Goal: Transaction & Acquisition: Purchase product/service

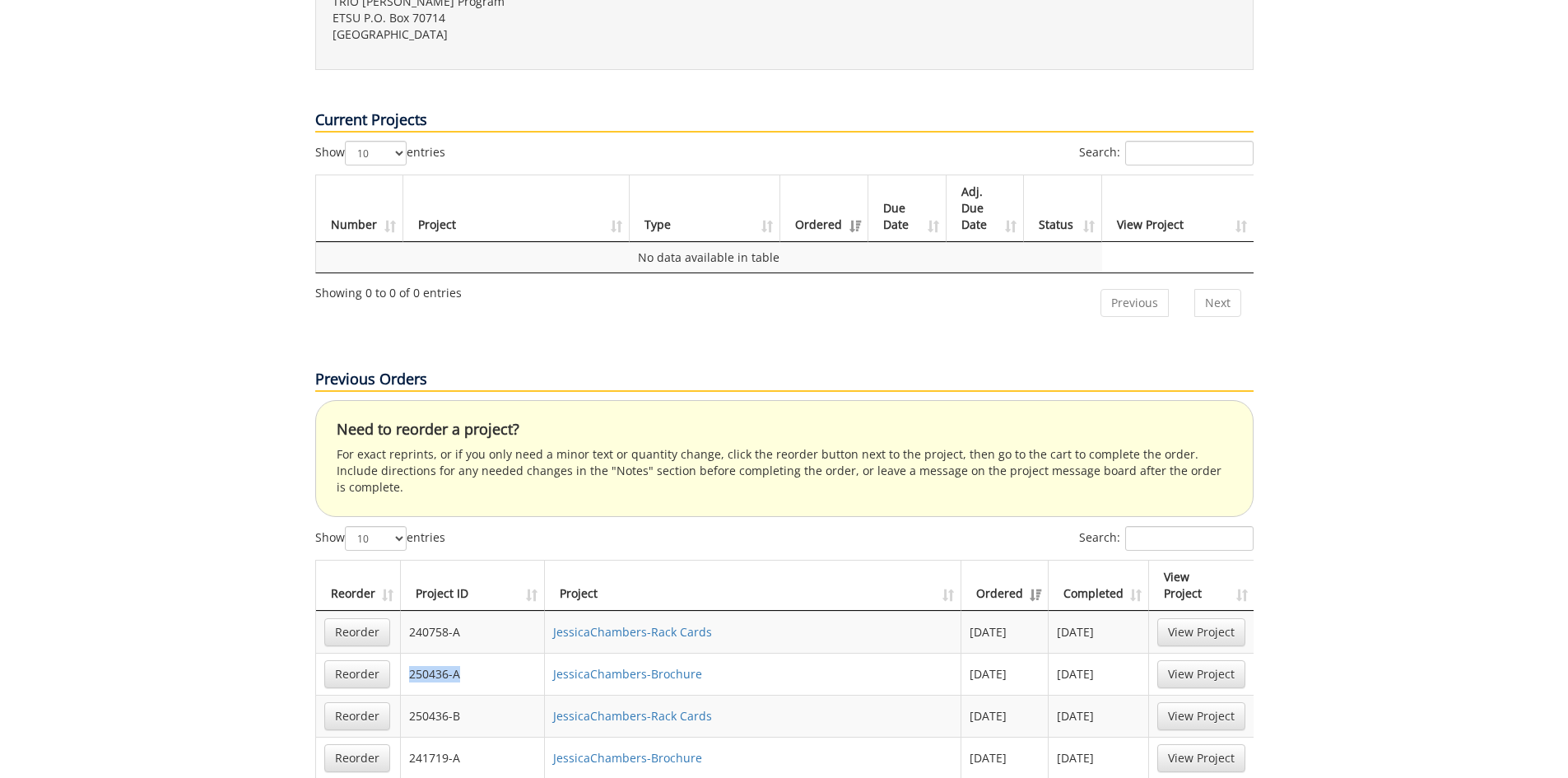
scroll to position [823, 0]
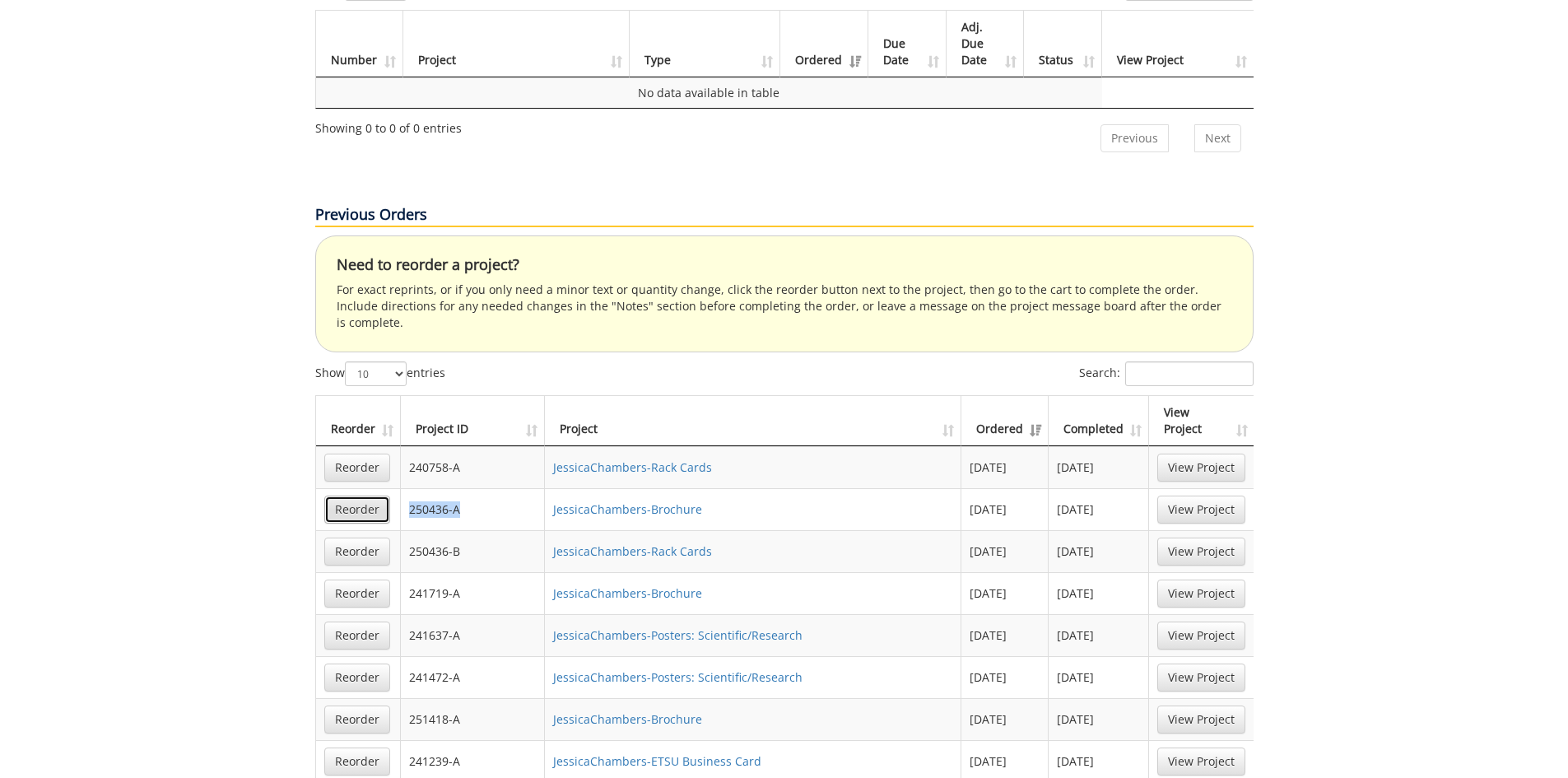
click at [353, 495] on link "Reorder" at bounding box center [357, 509] width 66 height 28
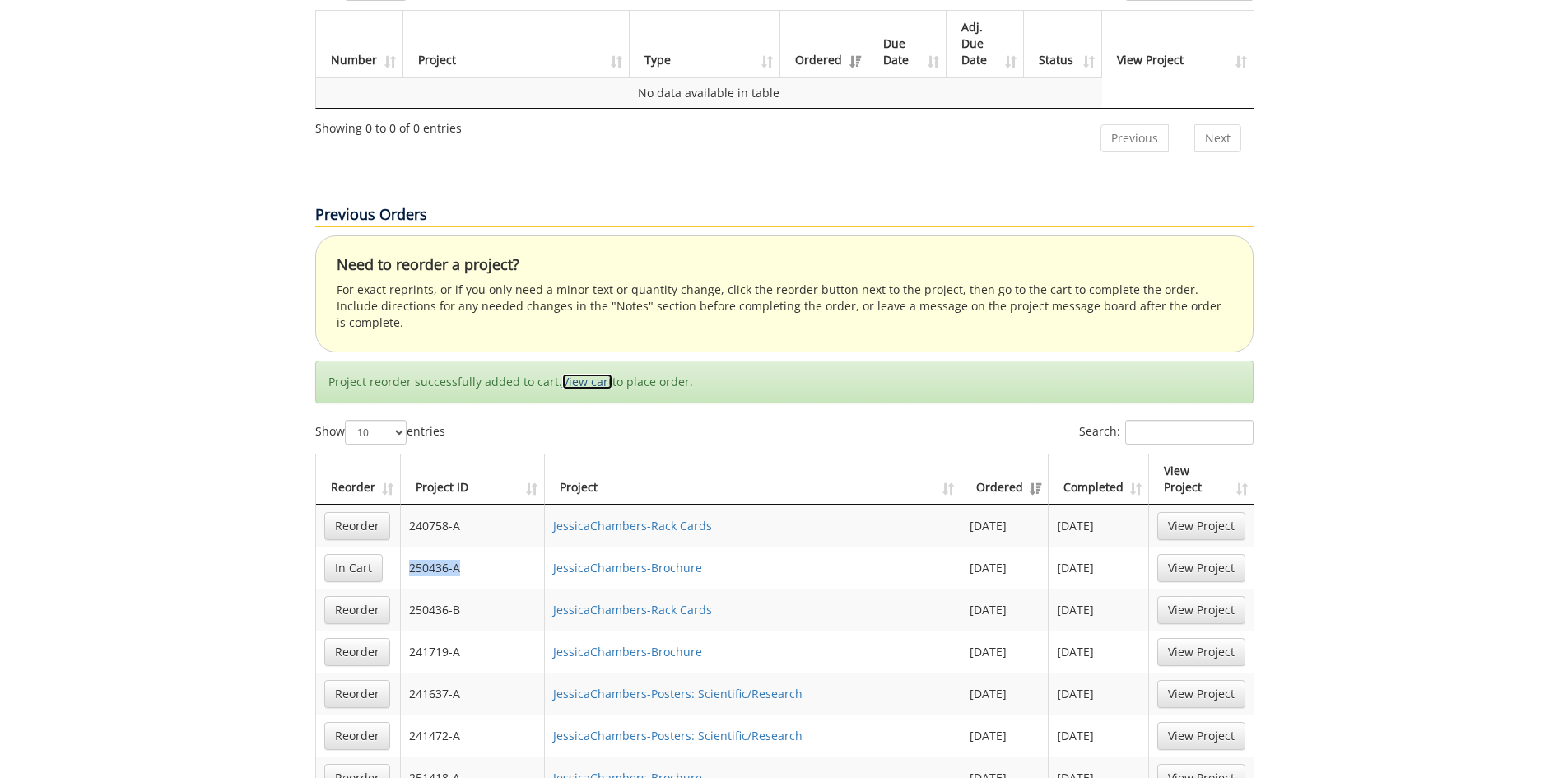
click at [582, 373] on link "View cart" at bounding box center [586, 381] width 50 height 16
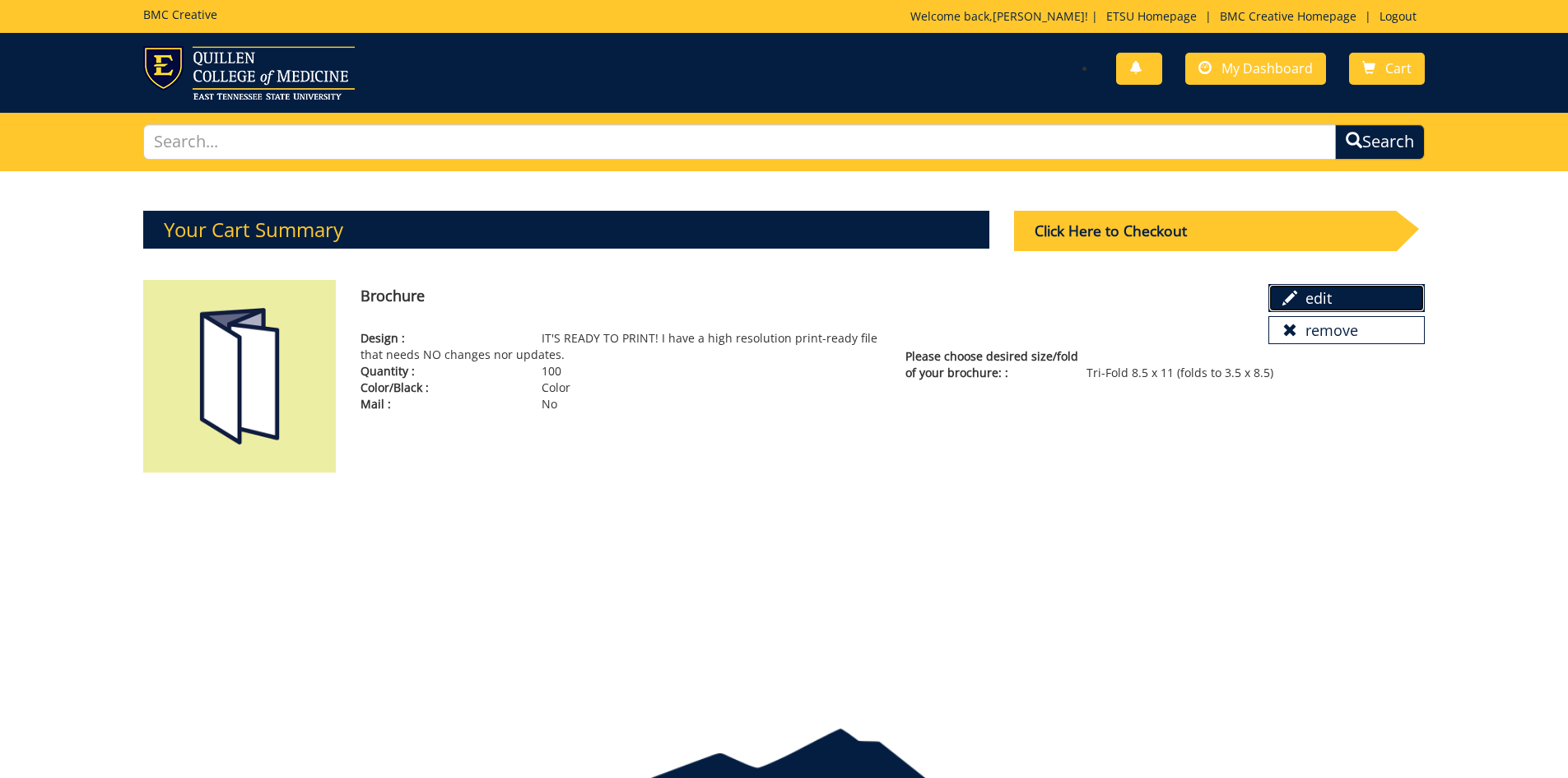
click at [1312, 284] on link "edit" at bounding box center [1346, 298] width 157 height 28
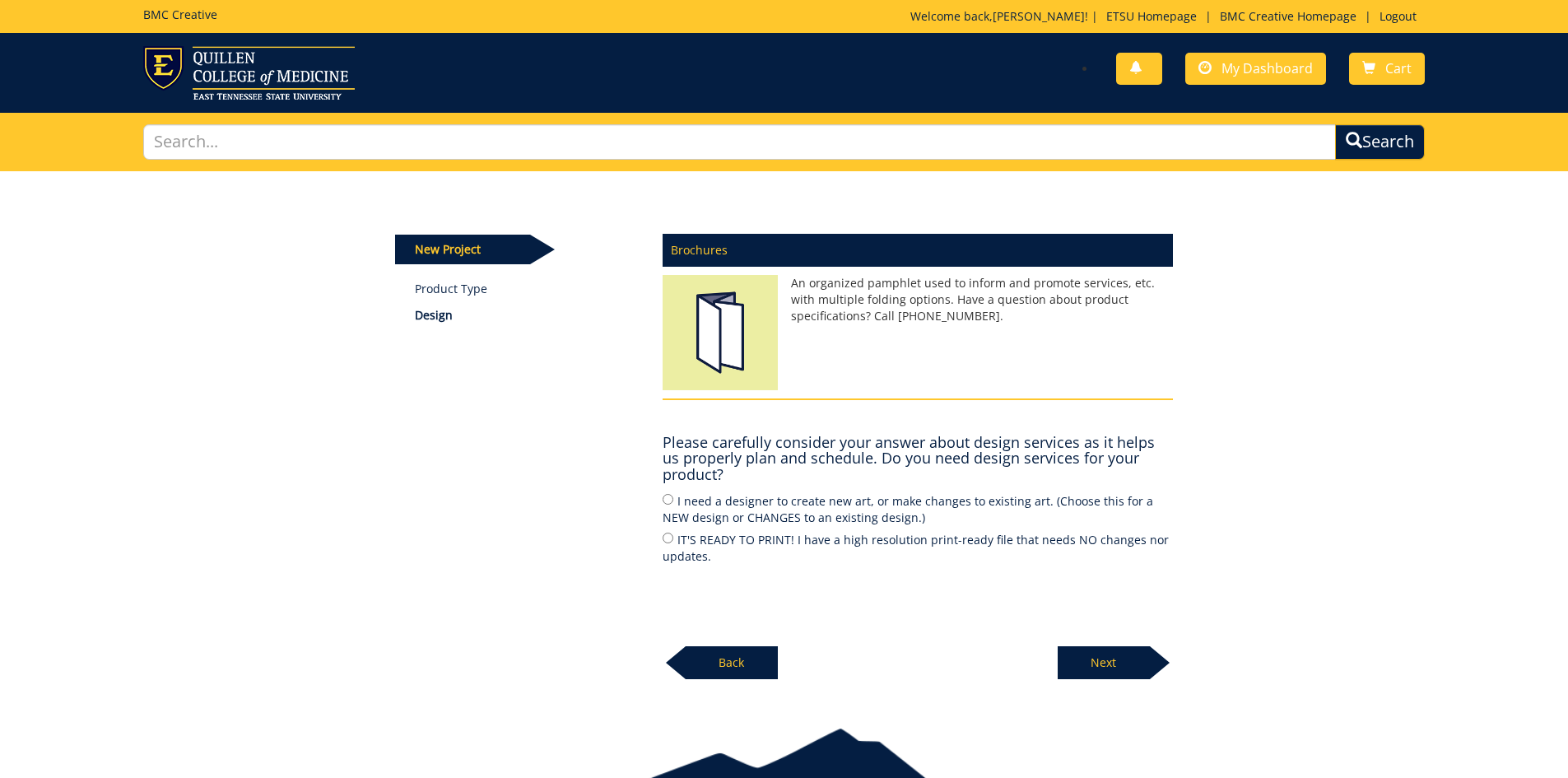
click at [718, 502] on label "I need a designer to create new art, or make changes to existing art. (Choose t…" at bounding box center [917, 508] width 510 height 35
click at [673, 502] on input "I need a designer to create new art, or make changes to existing art. (Choose t…" at bounding box center [668, 499] width 10 height 10
radio input "true"
click at [1085, 658] on p "Next" at bounding box center [1104, 662] width 92 height 33
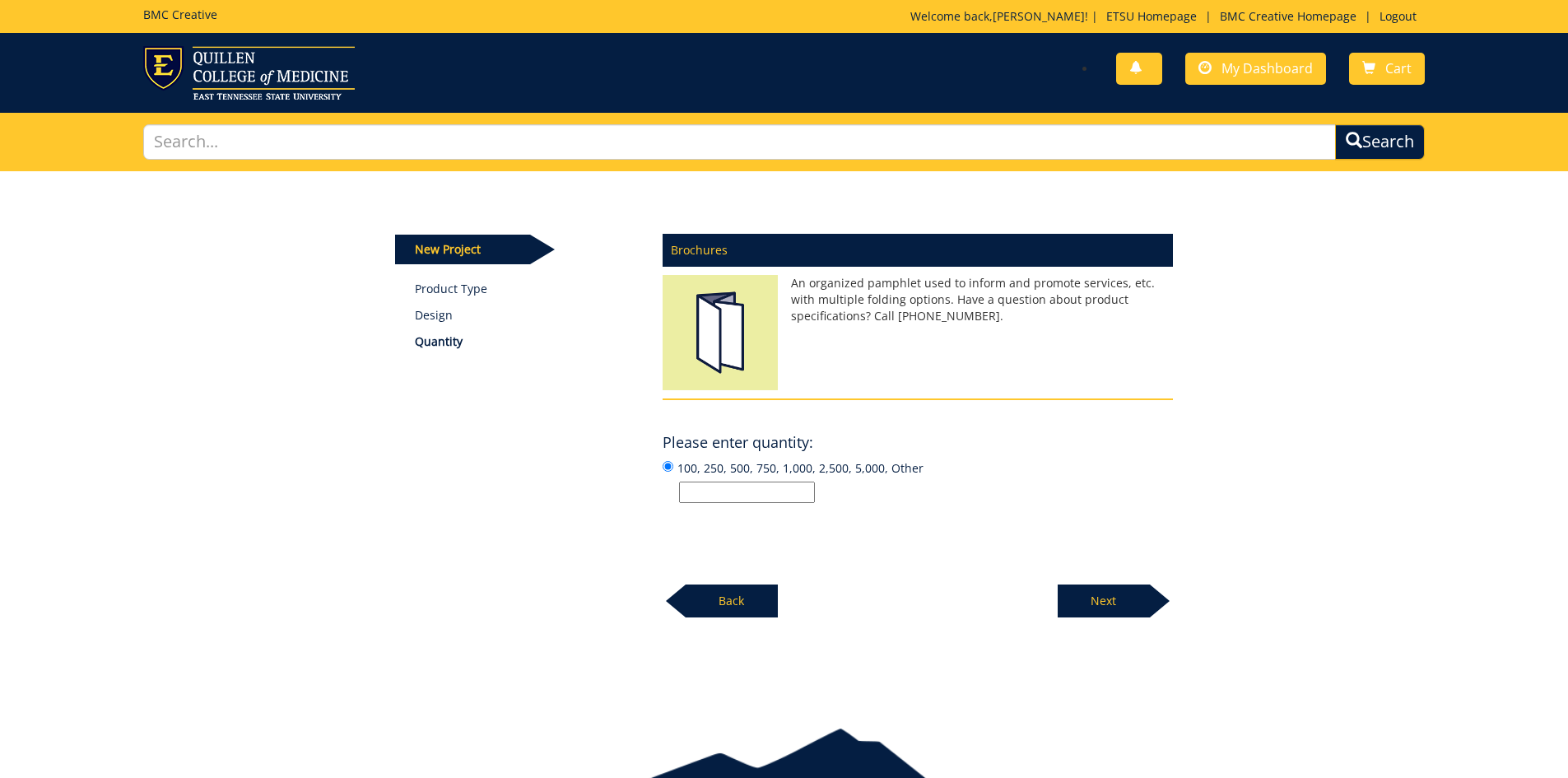
click at [749, 500] on input "100, 250, 500, 750, 1,000, 2,500, 5,000, Other" at bounding box center [747, 492] width 136 height 22
type input "250"
click at [1097, 586] on p "Next" at bounding box center [1104, 601] width 92 height 33
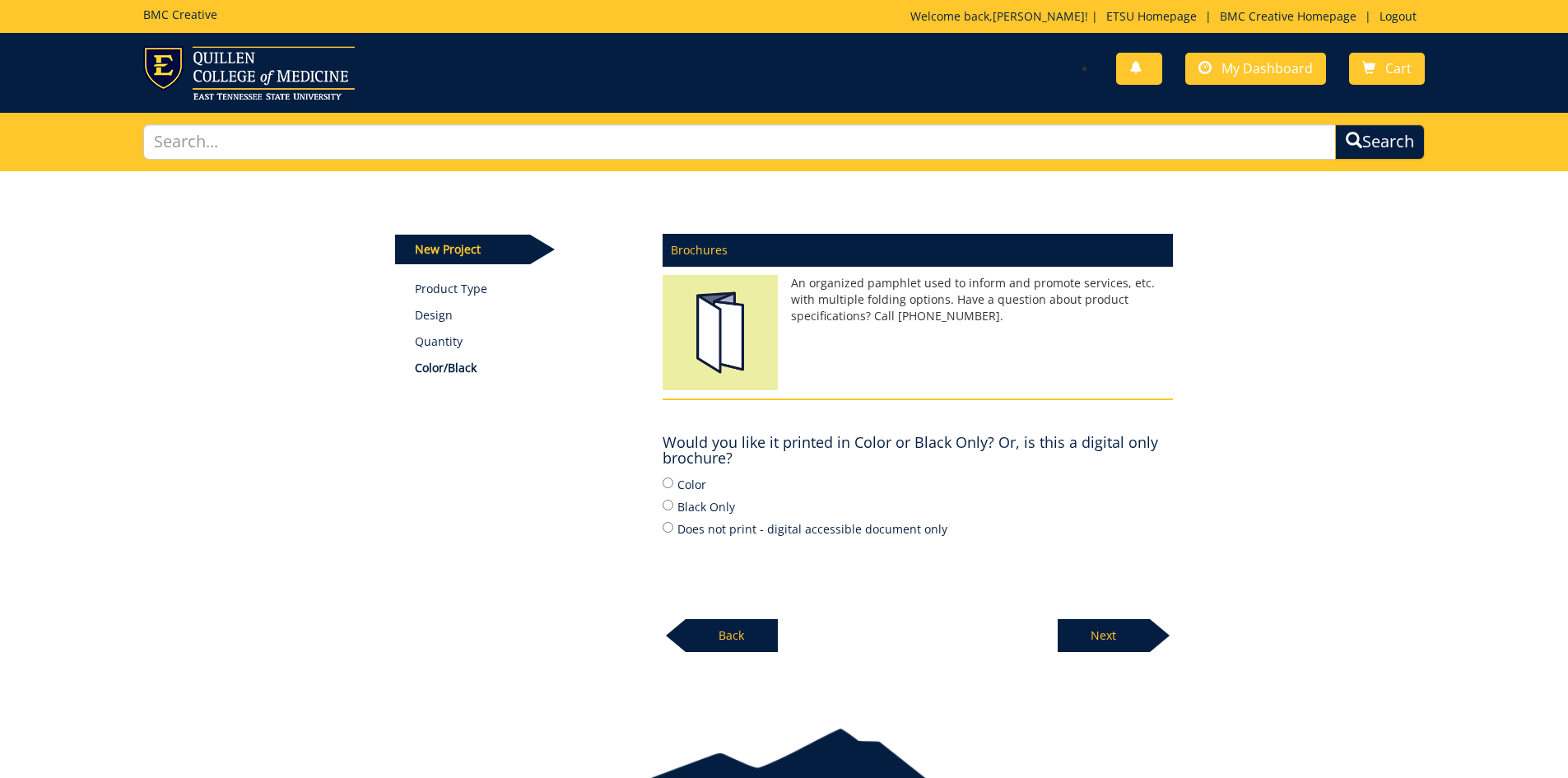
click at [676, 482] on label "Color" at bounding box center [917, 484] width 510 height 18
click at [673, 482] on input "Color" at bounding box center [668, 482] width 10 height 10
radio input "true"
click at [1106, 630] on p "Next" at bounding box center [1104, 635] width 92 height 33
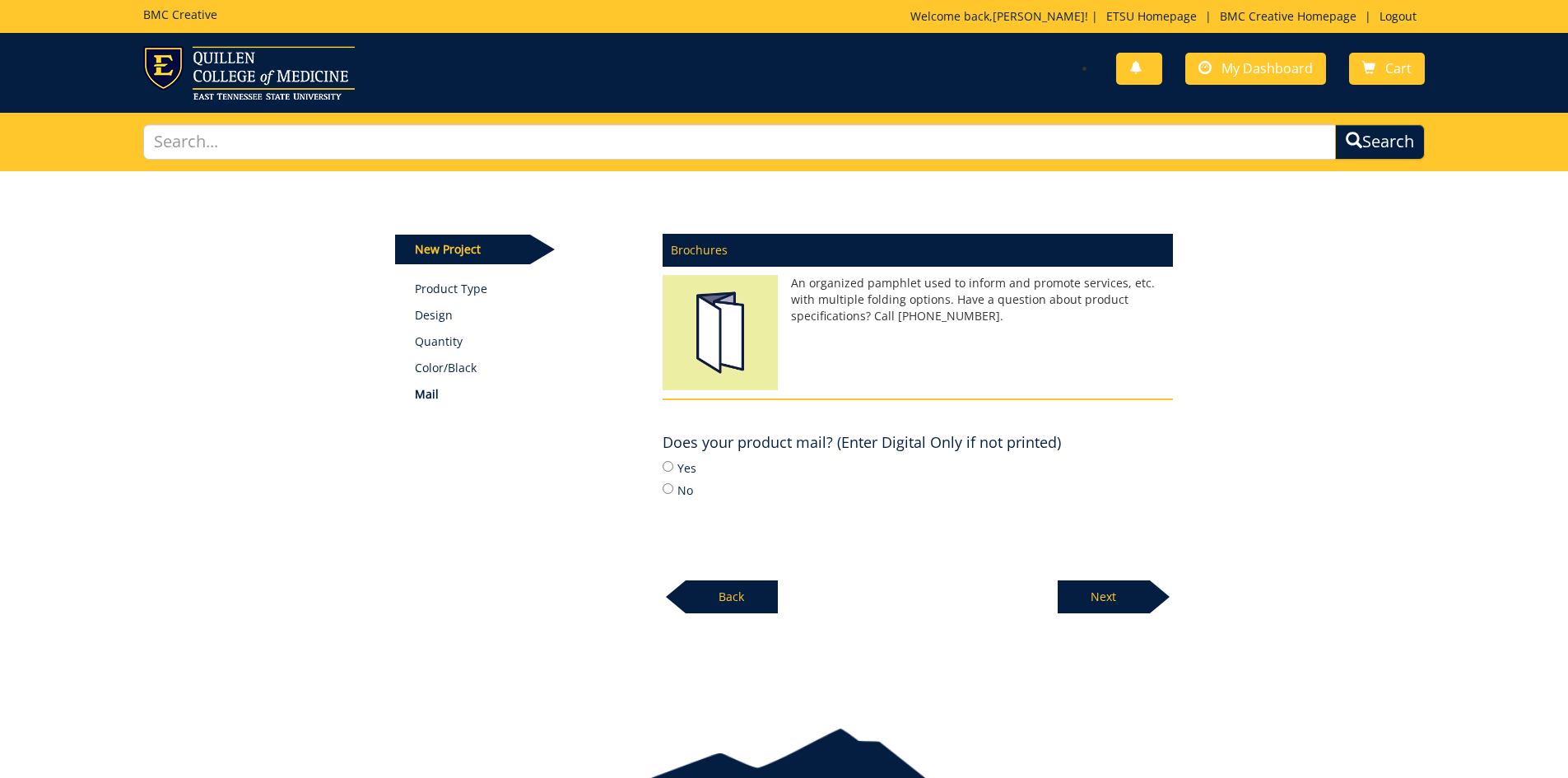
click at [678, 495] on label "No" at bounding box center [917, 489] width 510 height 18
click at [673, 494] on input "No" at bounding box center [668, 488] width 10 height 10
radio input "true"
click at [1091, 611] on p "Next" at bounding box center [1104, 596] width 92 height 33
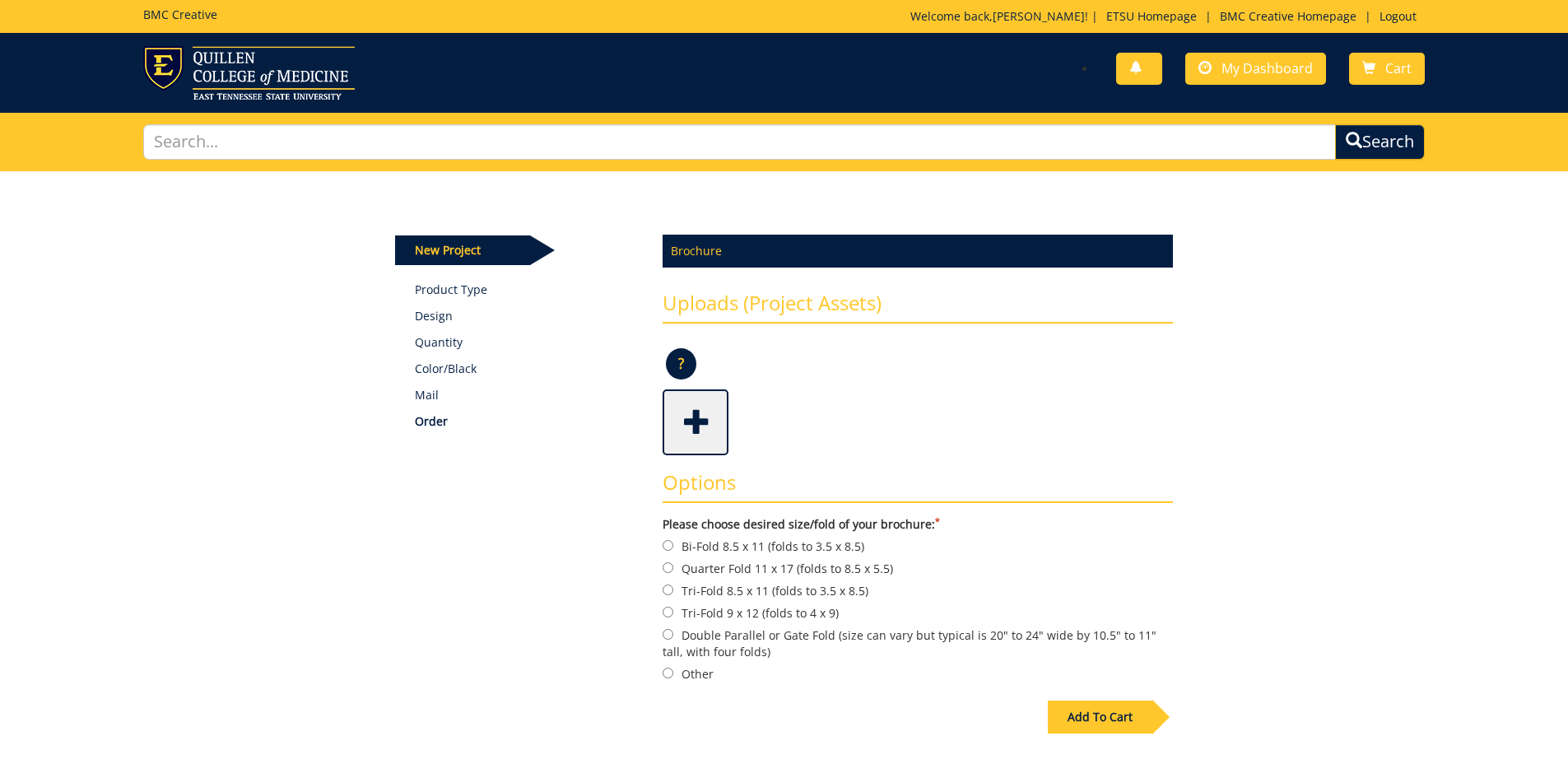
scroll to position [82, 0]
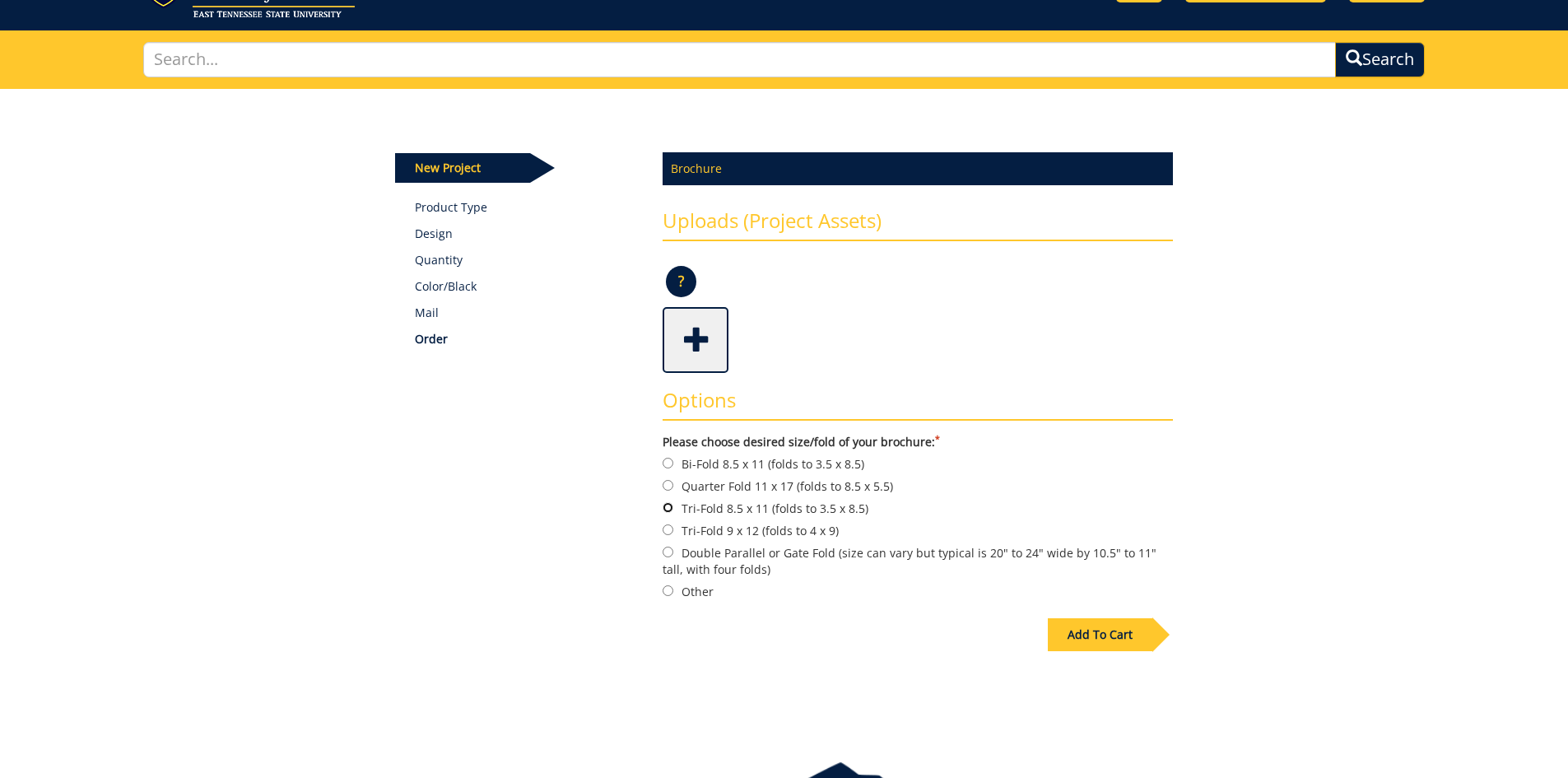
click at [670, 508] on input "Tri-Fold 8.5 x 11 (folds to 3.5 x 8.5)" at bounding box center [668, 506] width 10 height 10
radio input "true"
click at [1123, 631] on div "Add To Cart" at bounding box center [1099, 634] width 105 height 33
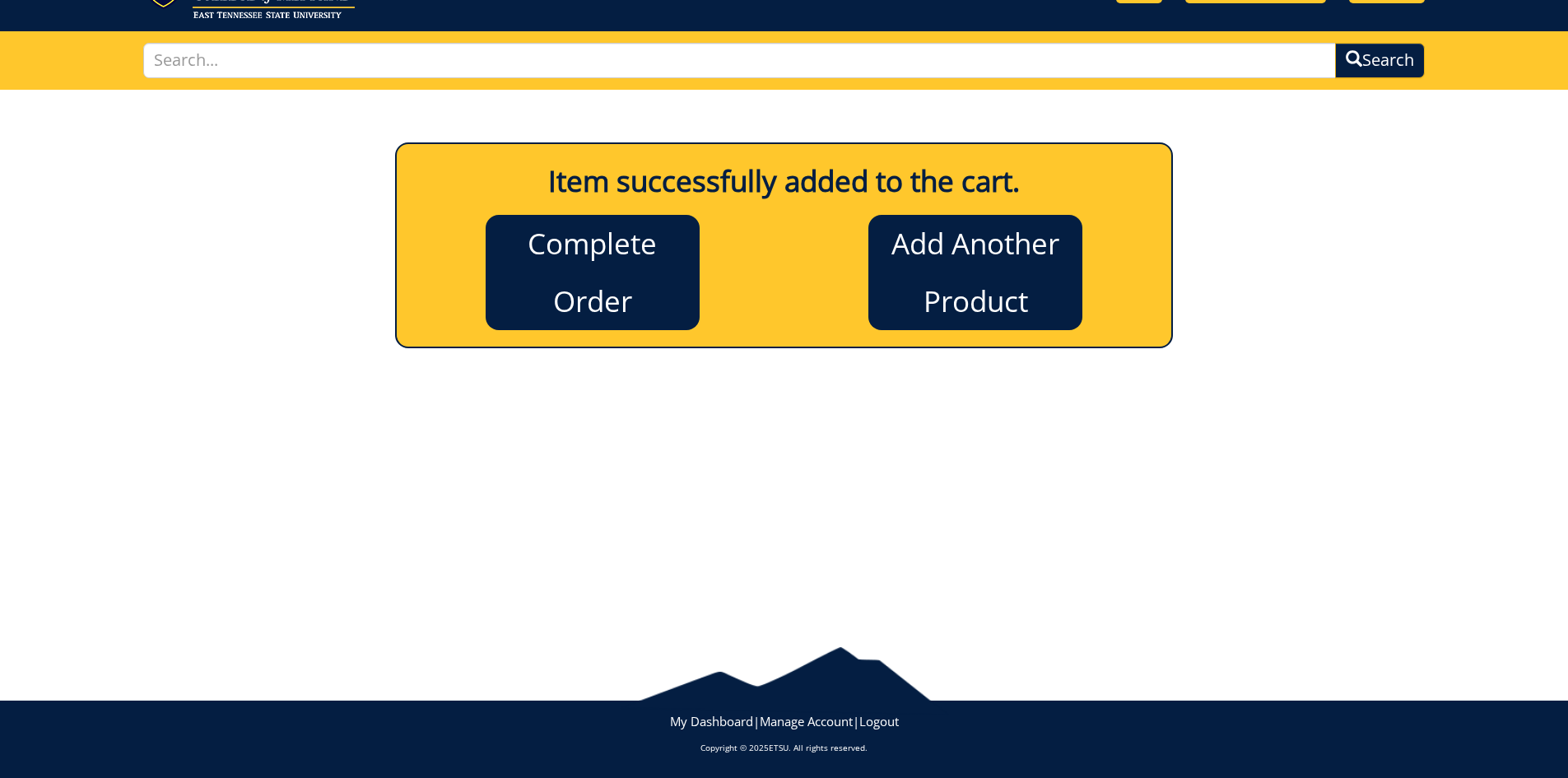
scroll to position [81, 0]
click at [626, 299] on link "Complete Order" at bounding box center [592, 273] width 214 height 115
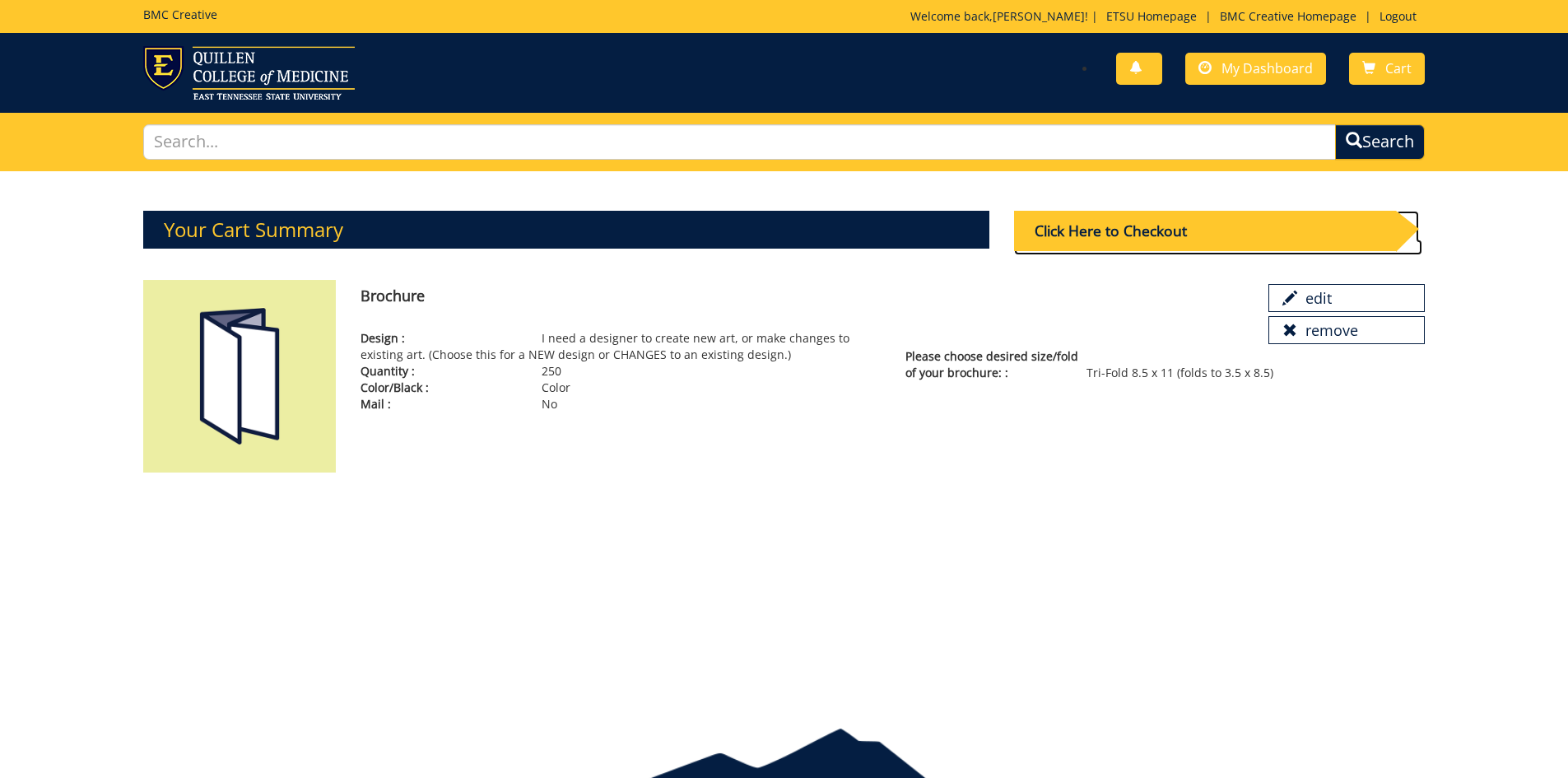
click at [1103, 234] on div "Click Here to Checkout" at bounding box center [1204, 230] width 382 height 41
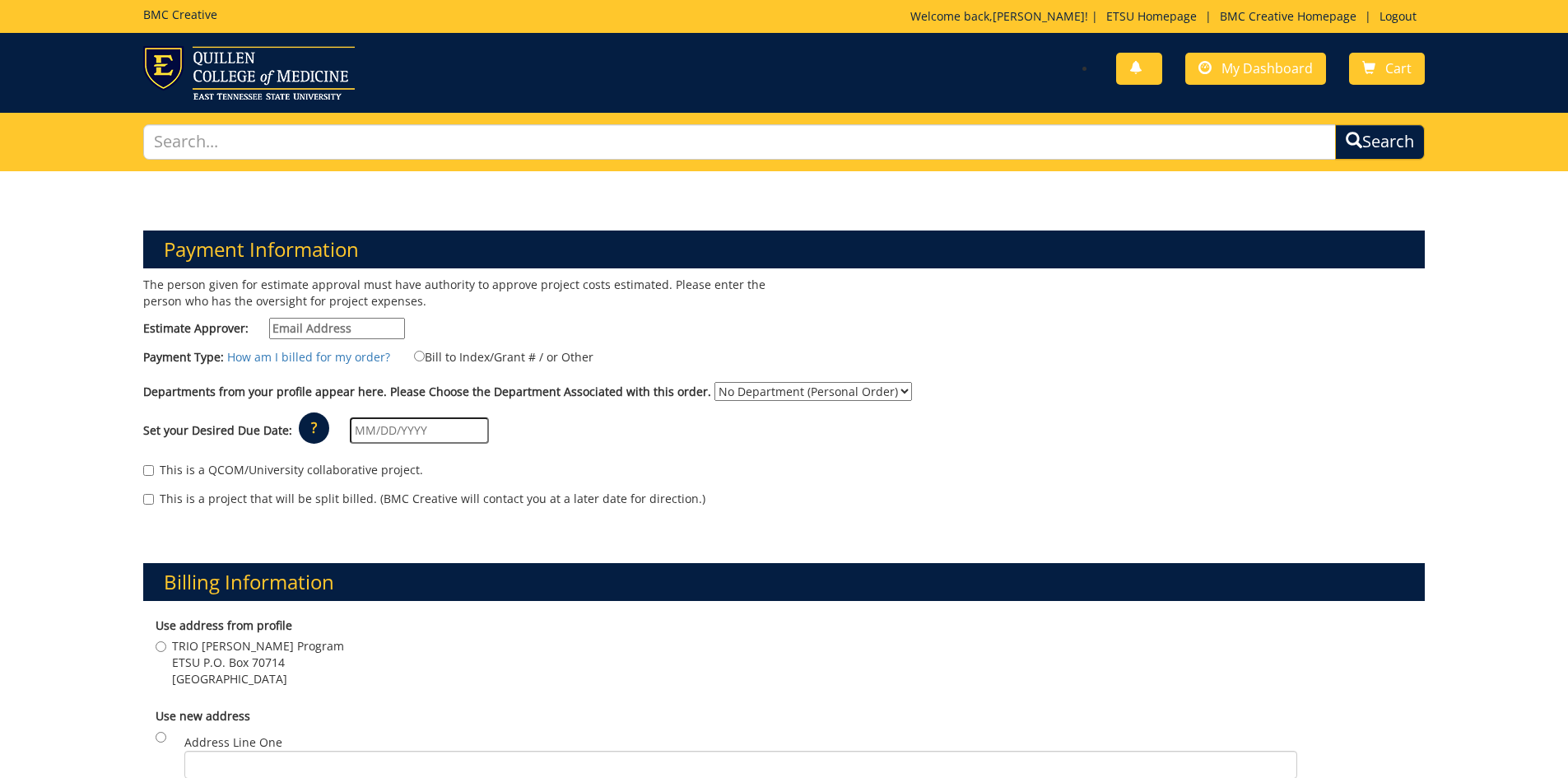
click at [339, 330] on input "Estimate Approver:" at bounding box center [337, 328] width 136 height 22
type input "[PERSON_NAME][EMAIL_ADDRESS][DOMAIN_NAME]"
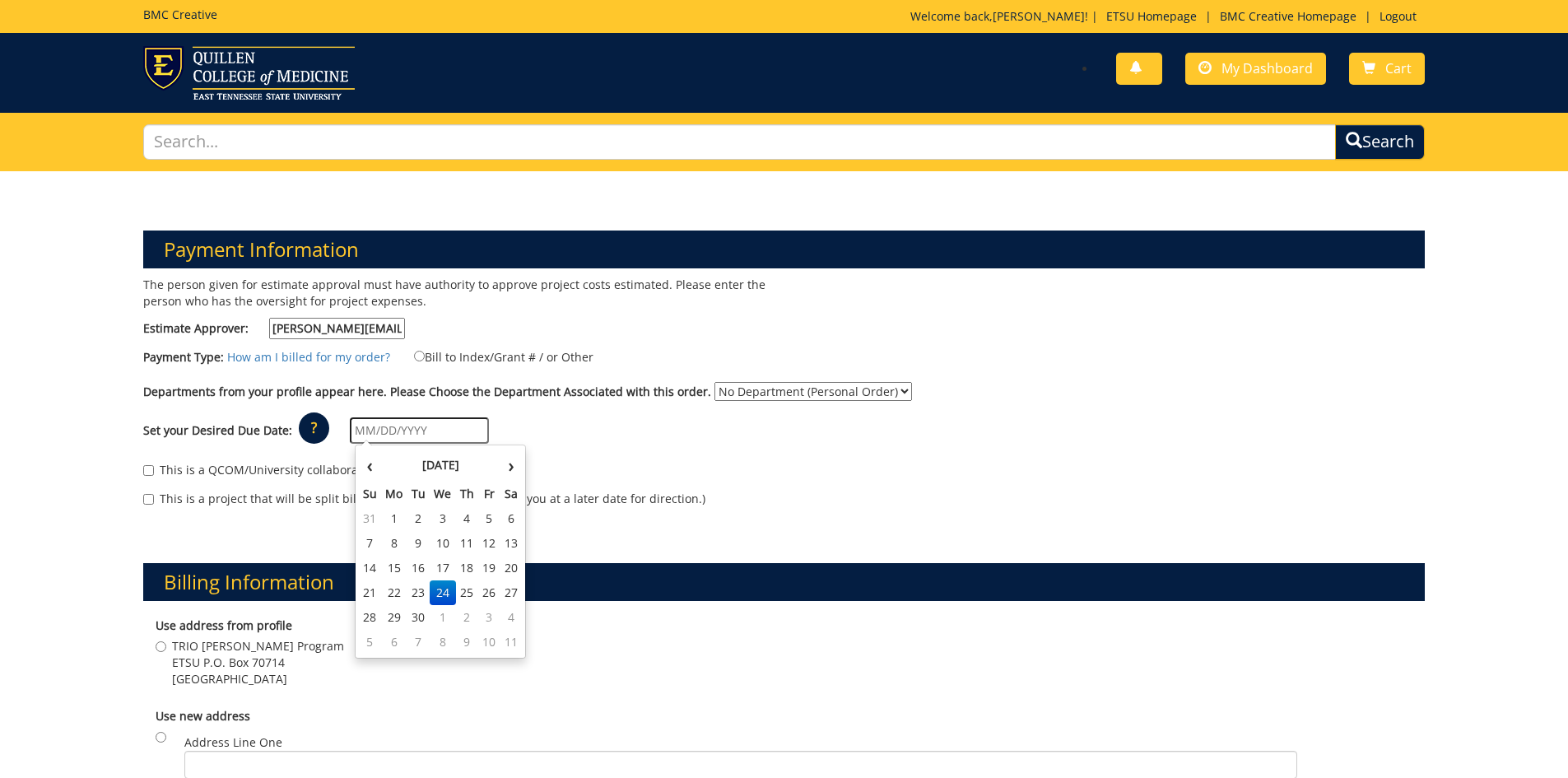
click at [372, 429] on input "text" at bounding box center [420, 431] width 140 height 26
click at [596, 426] on div "Set your Desired Due Date: ? × How long will my project take to finish? : Pleas…" at bounding box center [784, 431] width 1307 height 45
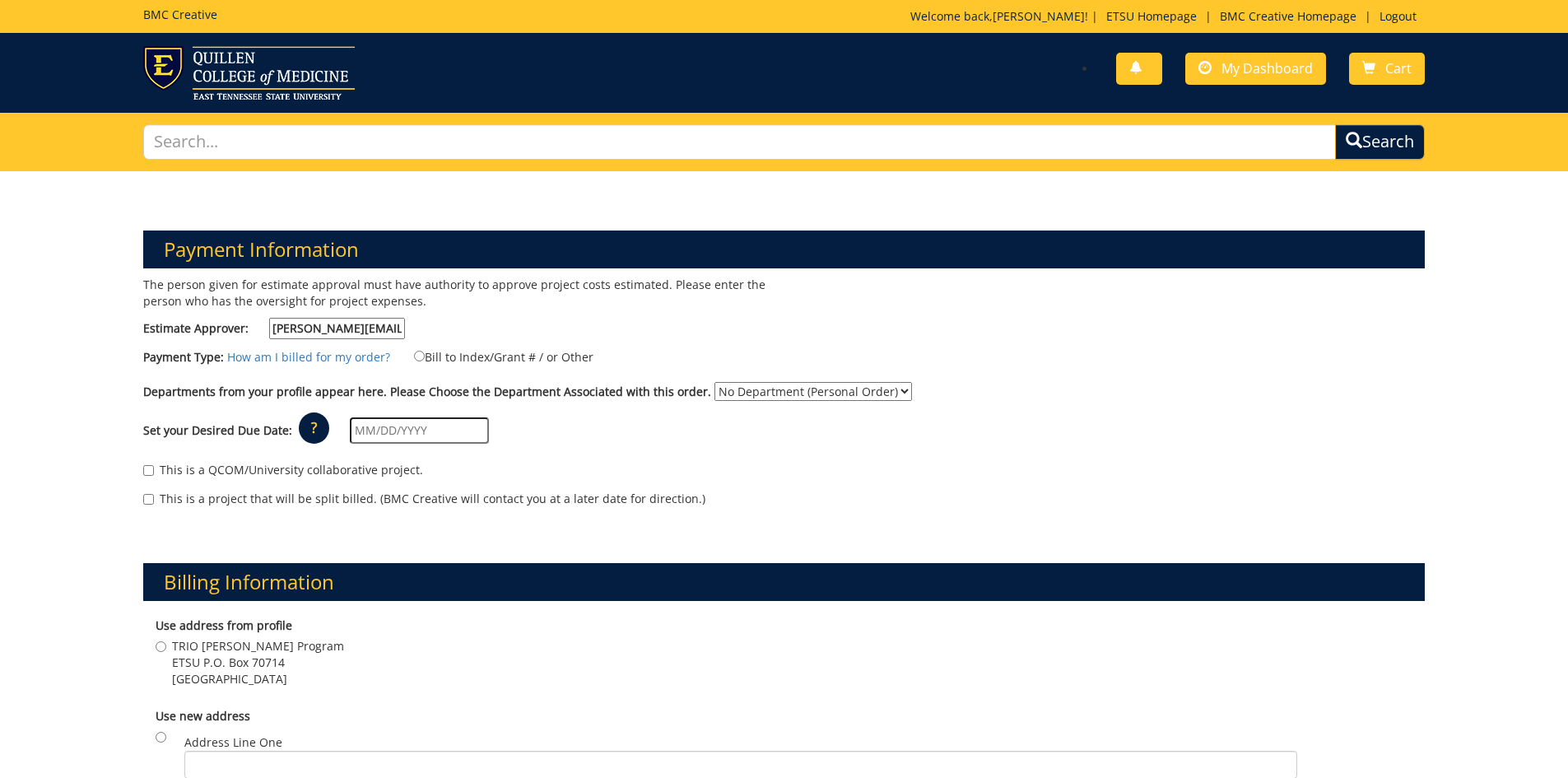
click at [456, 436] on input "text" at bounding box center [420, 431] width 140 height 26
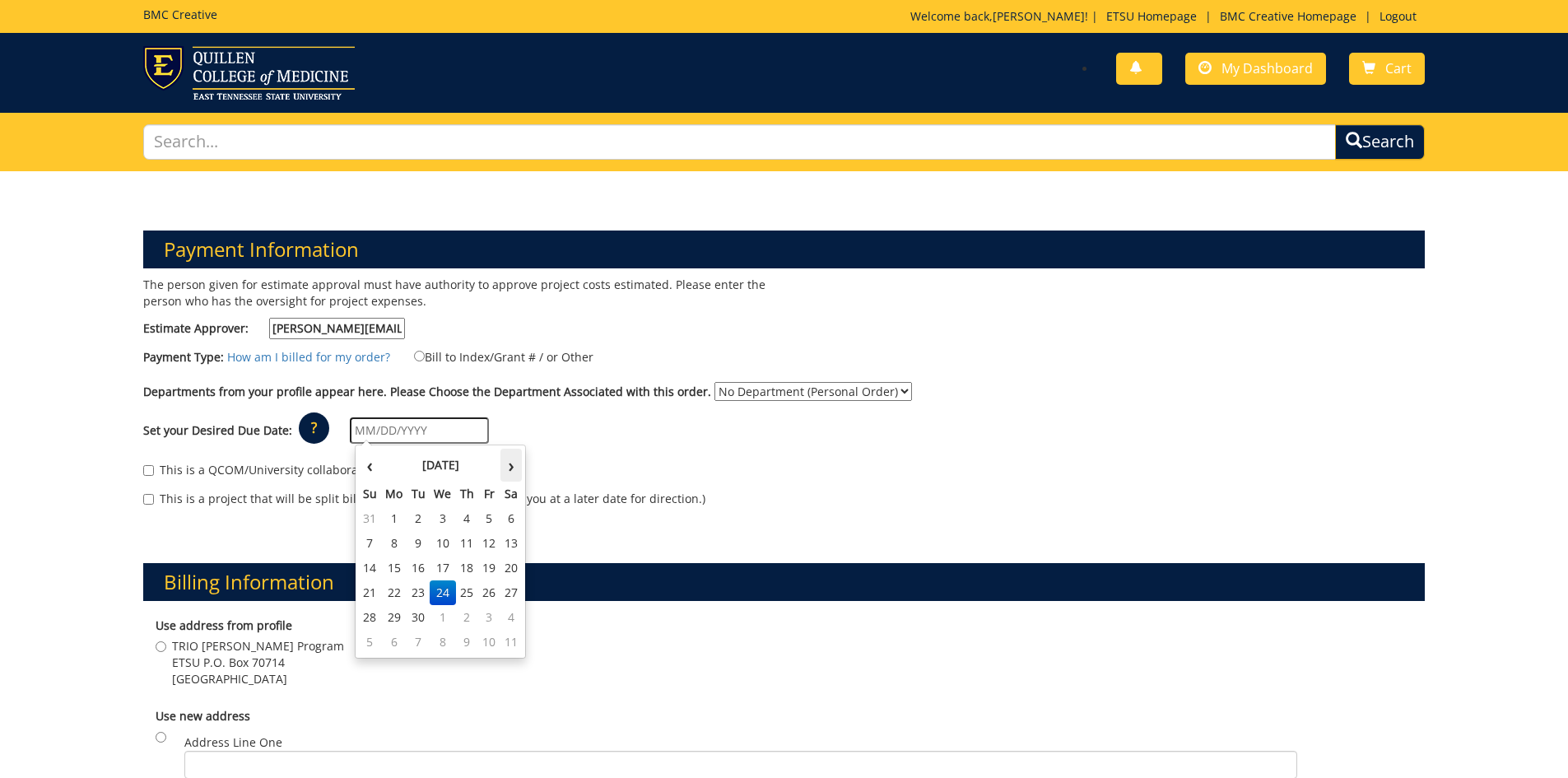
click at [513, 461] on th "›" at bounding box center [511, 465] width 22 height 33
click at [491, 521] on td "3" at bounding box center [489, 519] width 23 height 25
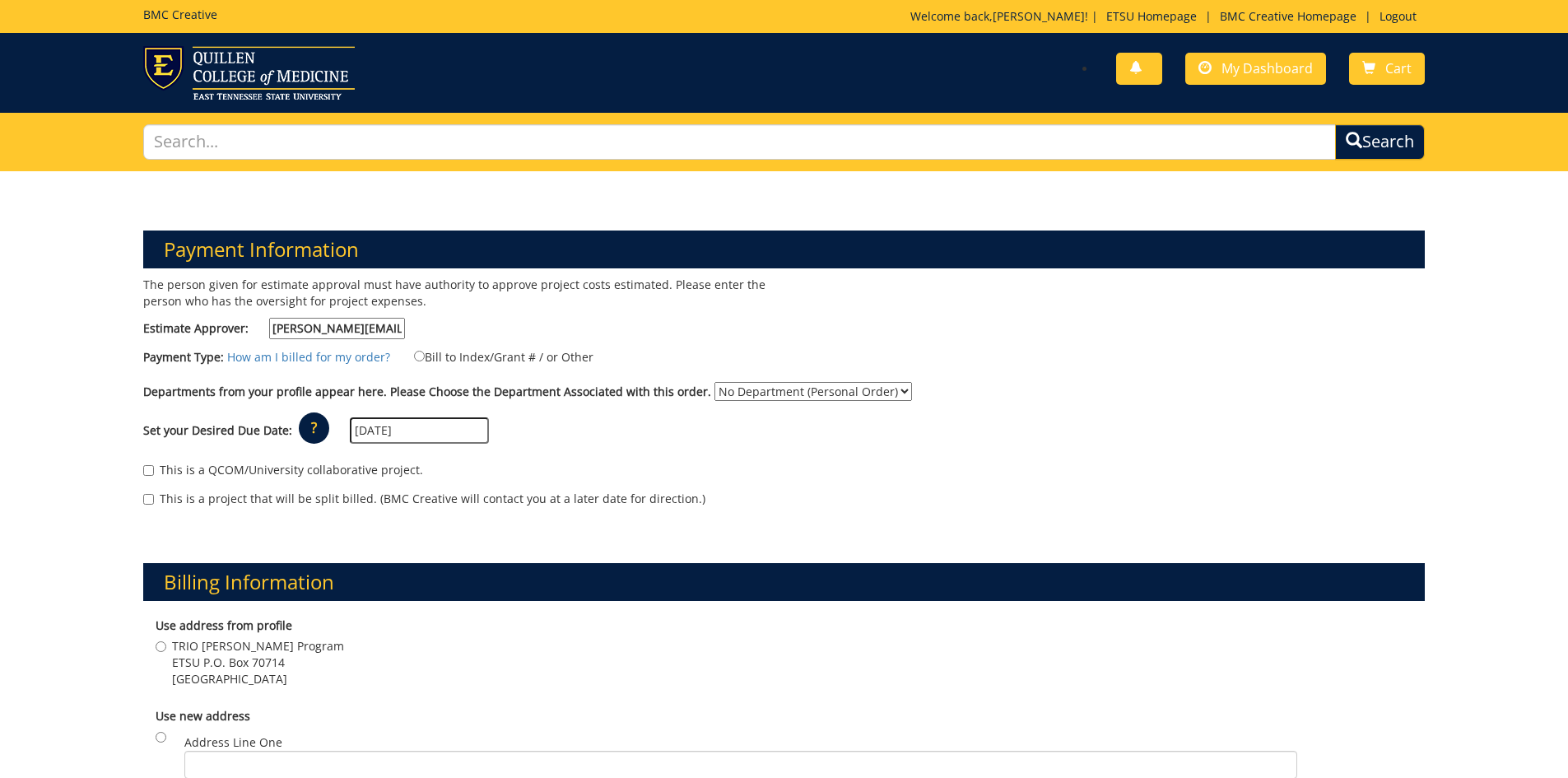
click at [453, 430] on input "[DATE]" at bounding box center [420, 431] width 140 height 26
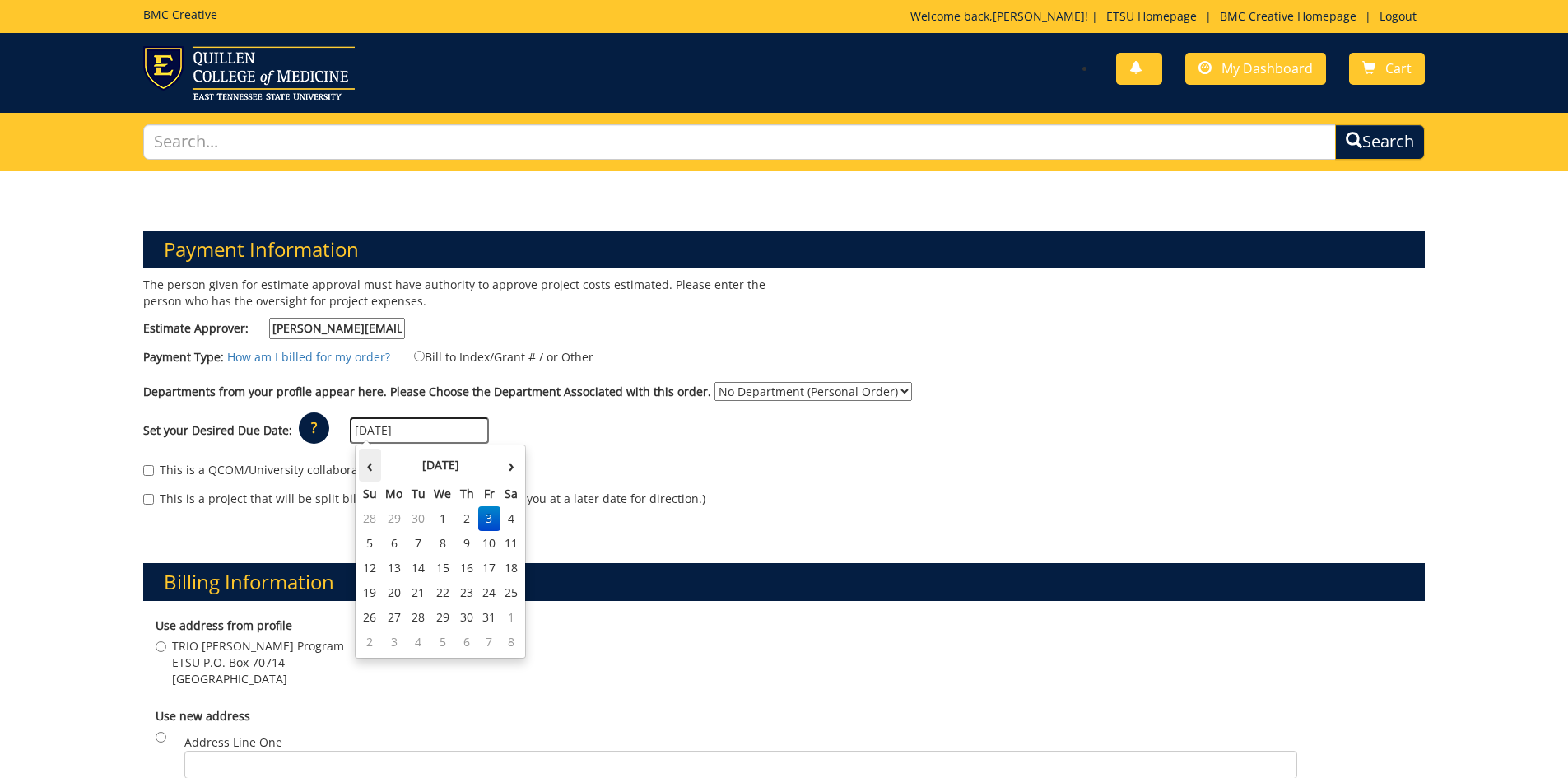
click at [370, 470] on th "‹" at bounding box center [371, 465] width 23 height 33
click at [504, 473] on th "›" at bounding box center [511, 465] width 22 height 33
click at [489, 536] on td "10" at bounding box center [489, 543] width 23 height 25
type input "[DATE]"
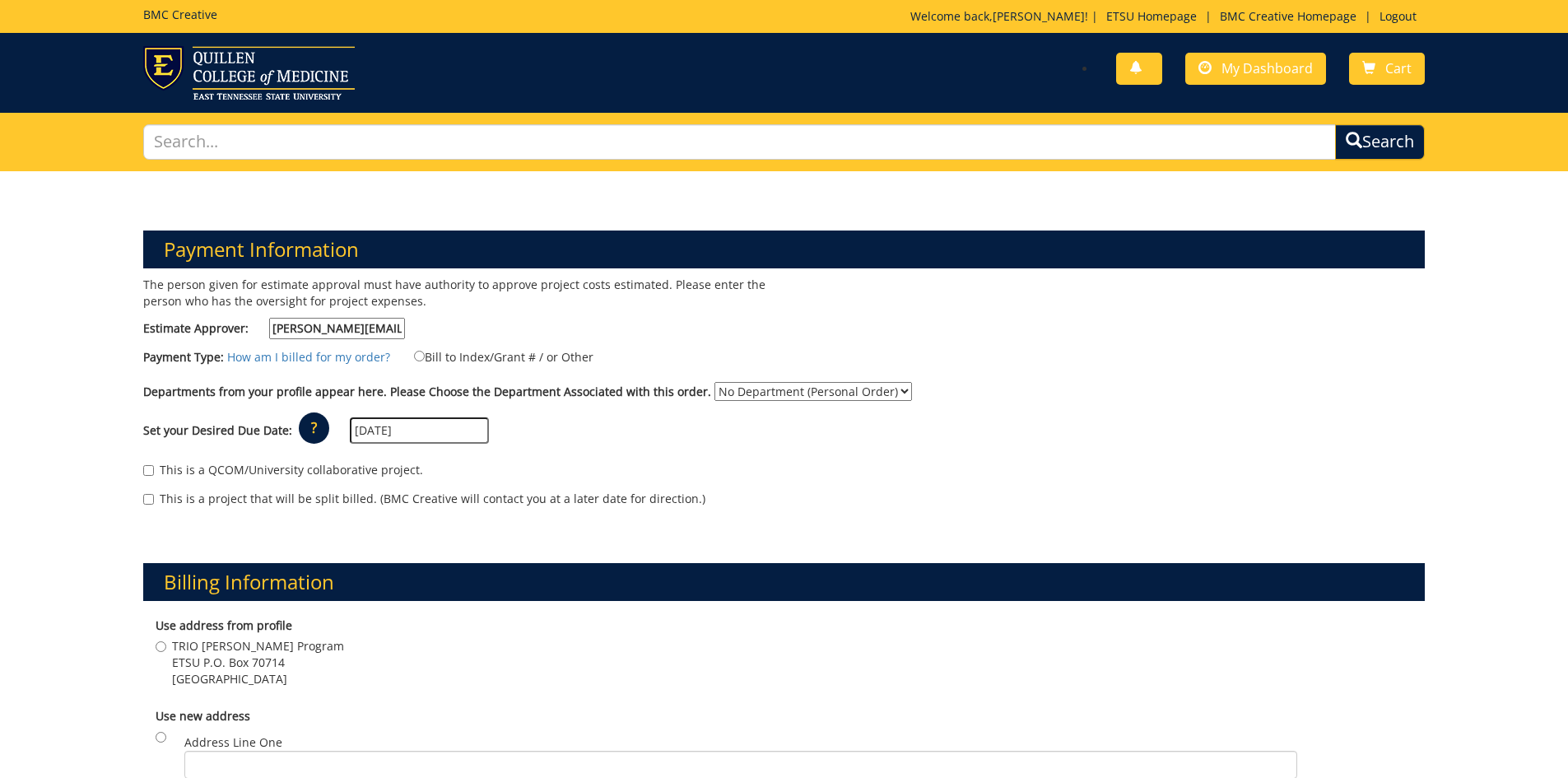
click at [624, 468] on div "This is a QCOM/University collaborative project." at bounding box center [784, 474] width 1282 height 25
click at [308, 429] on p "?" at bounding box center [314, 427] width 30 height 31
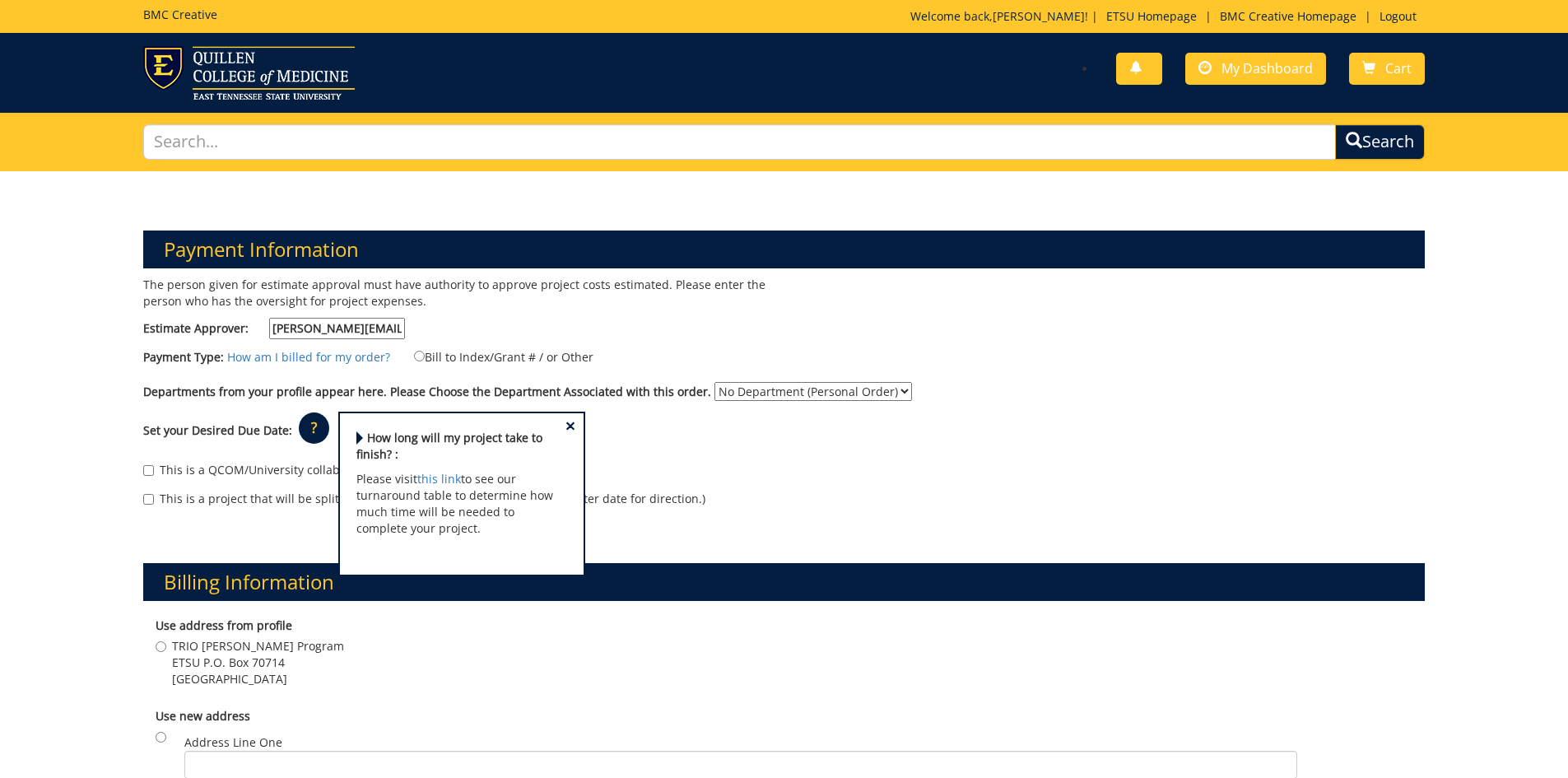
click at [676, 466] on div "This is a QCOM/University collaborative project." at bounding box center [784, 474] width 1282 height 25
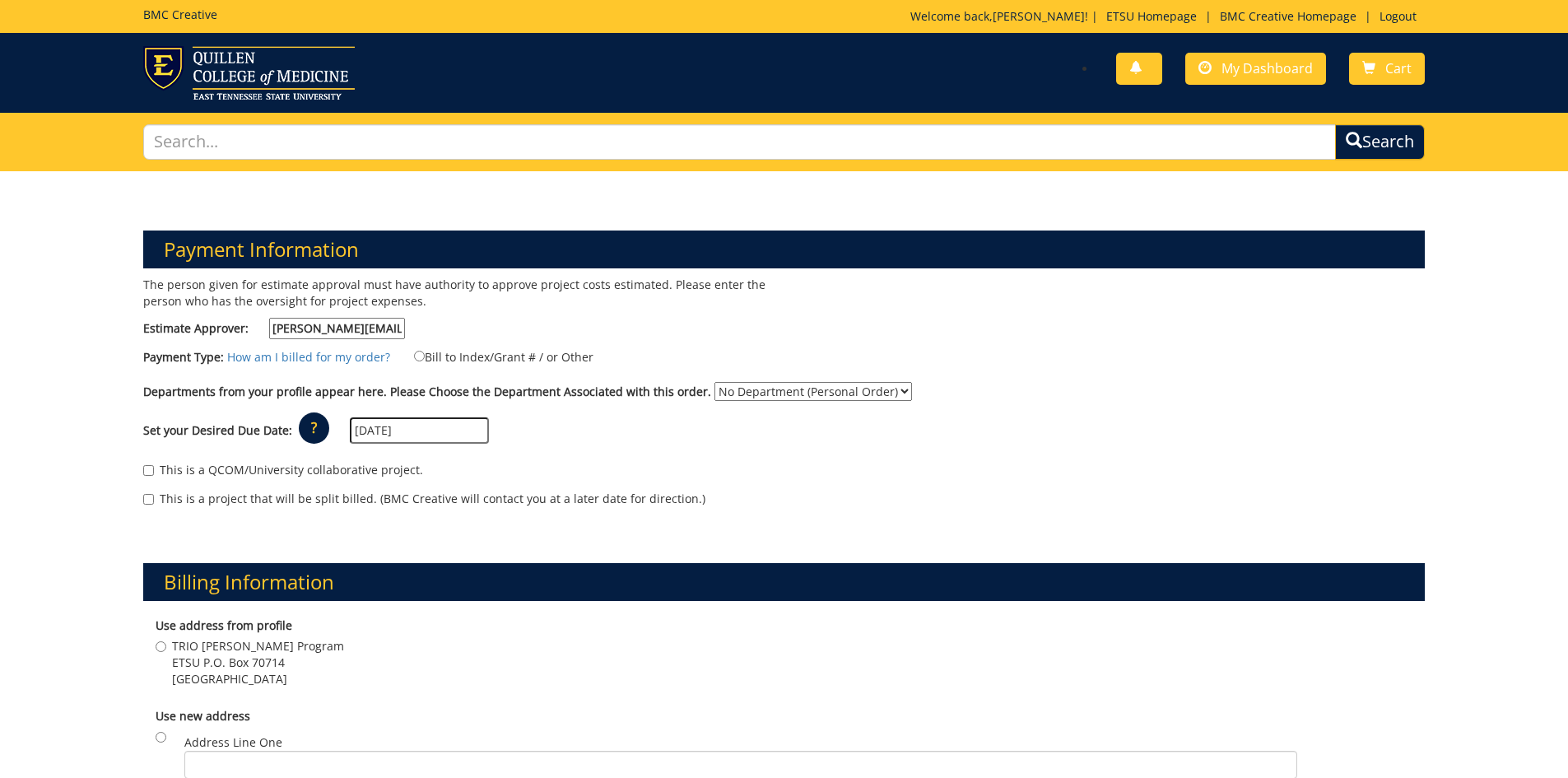
click at [432, 430] on input "[DATE]" at bounding box center [420, 431] width 140 height 26
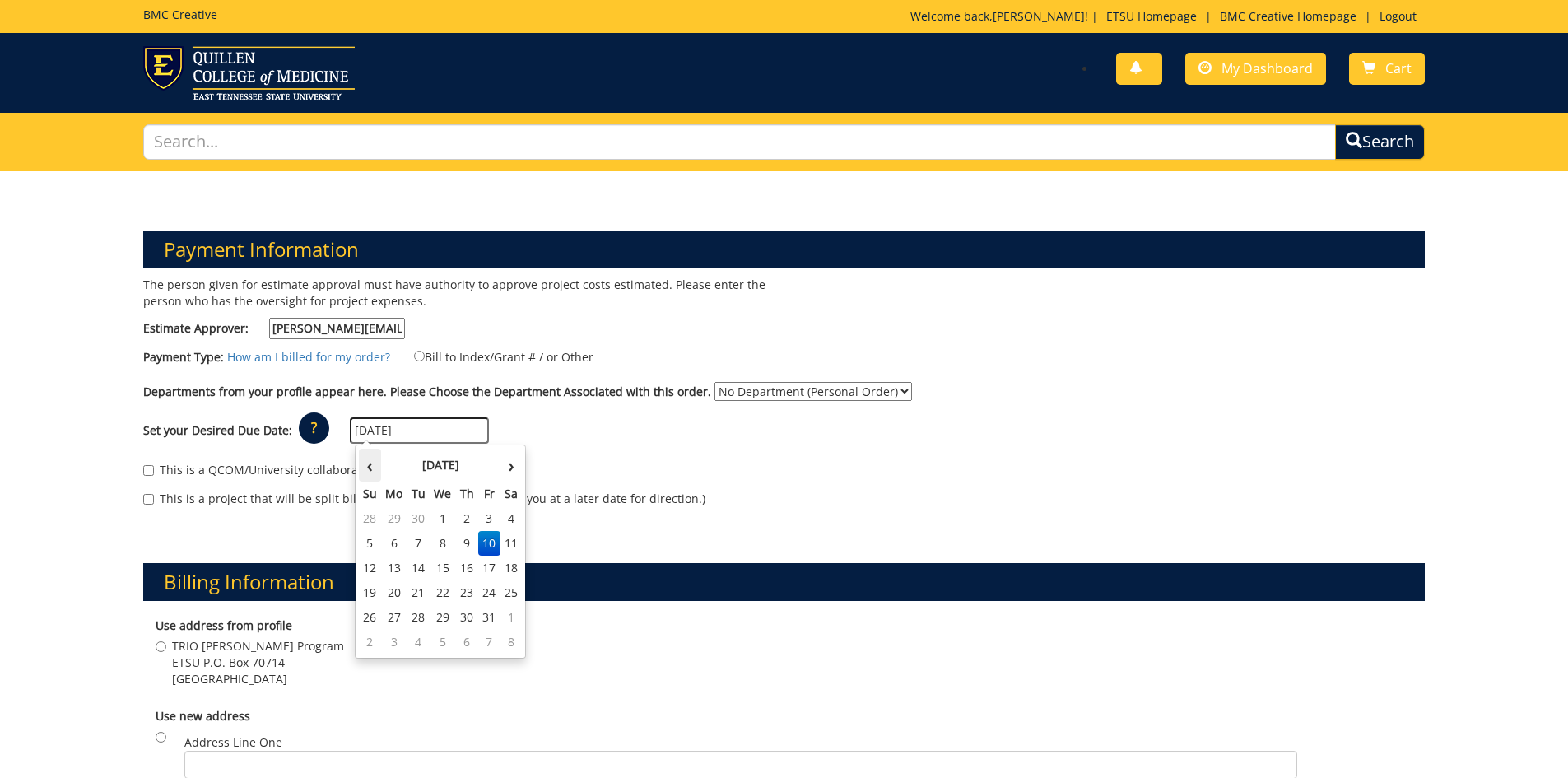
click at [378, 465] on th "‹" at bounding box center [371, 465] width 23 height 33
click at [615, 488] on div "This is a QCOM/University collaborative project. This is a project that will be…" at bounding box center [784, 488] width 1307 height 70
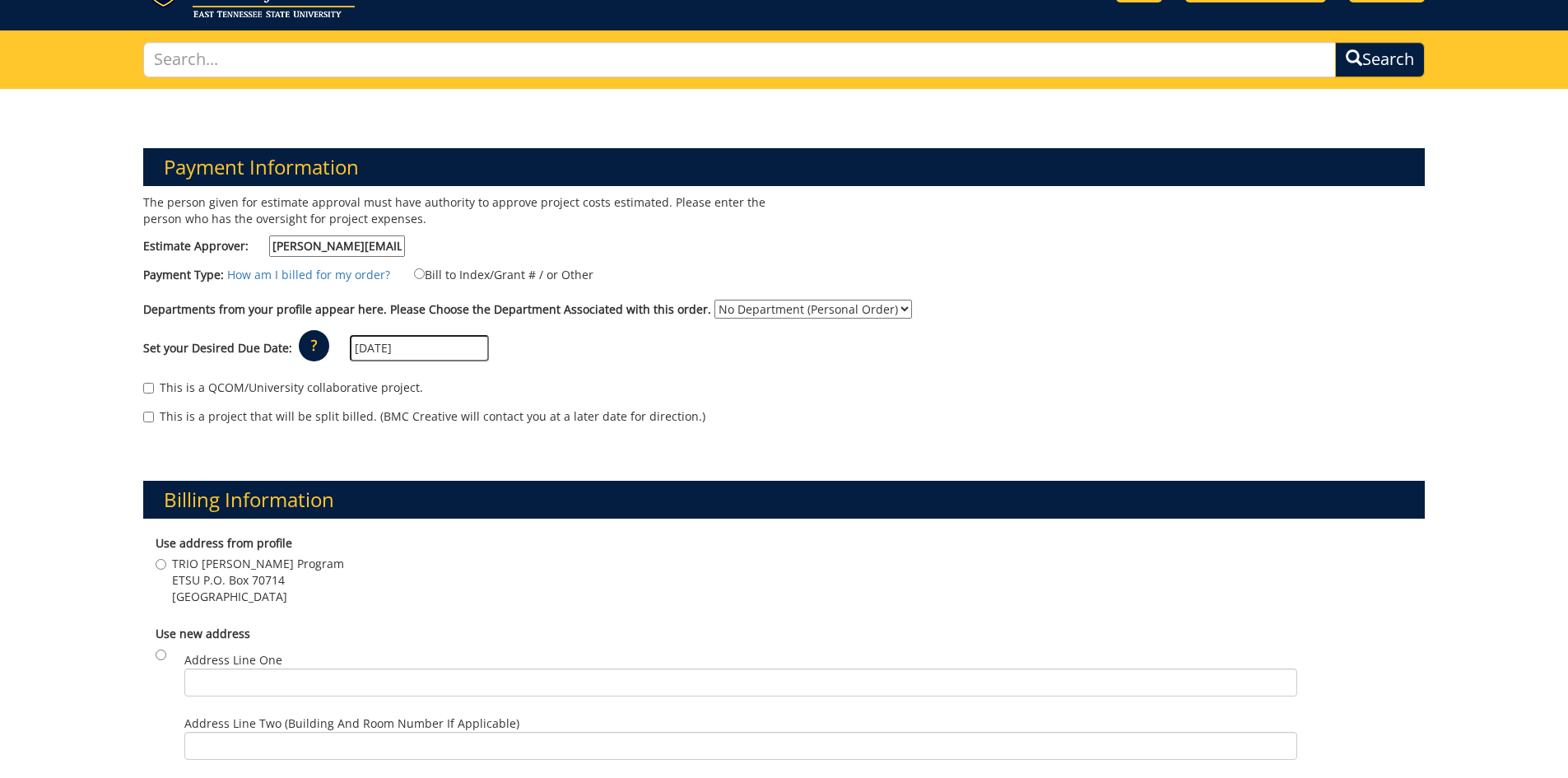
scroll to position [247, 0]
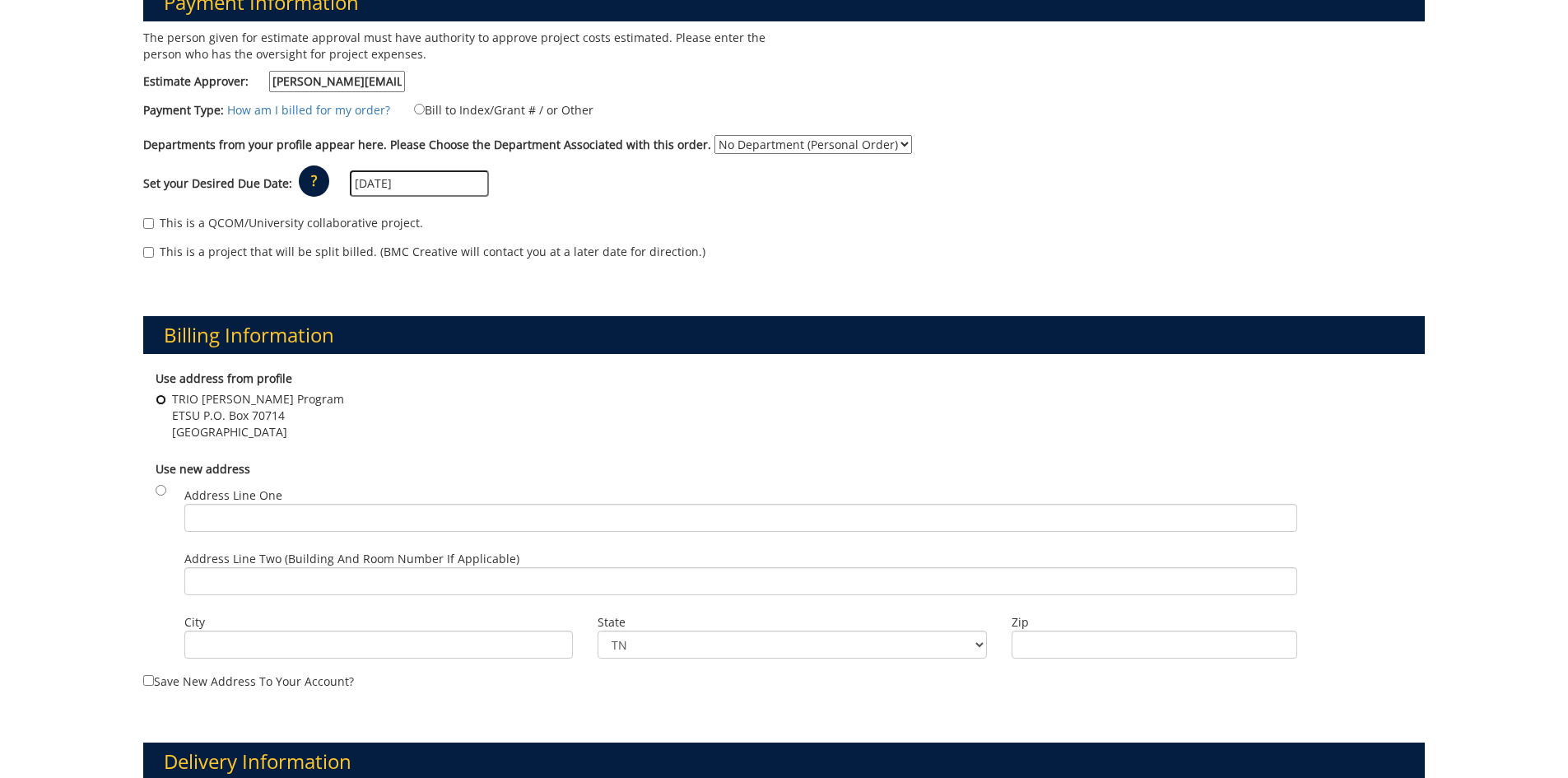
click at [161, 398] on input "TRIO [PERSON_NAME] Program ETSU P.O. [STREET_ADDRESS]" at bounding box center [160, 399] width 10 height 10
radio input "true"
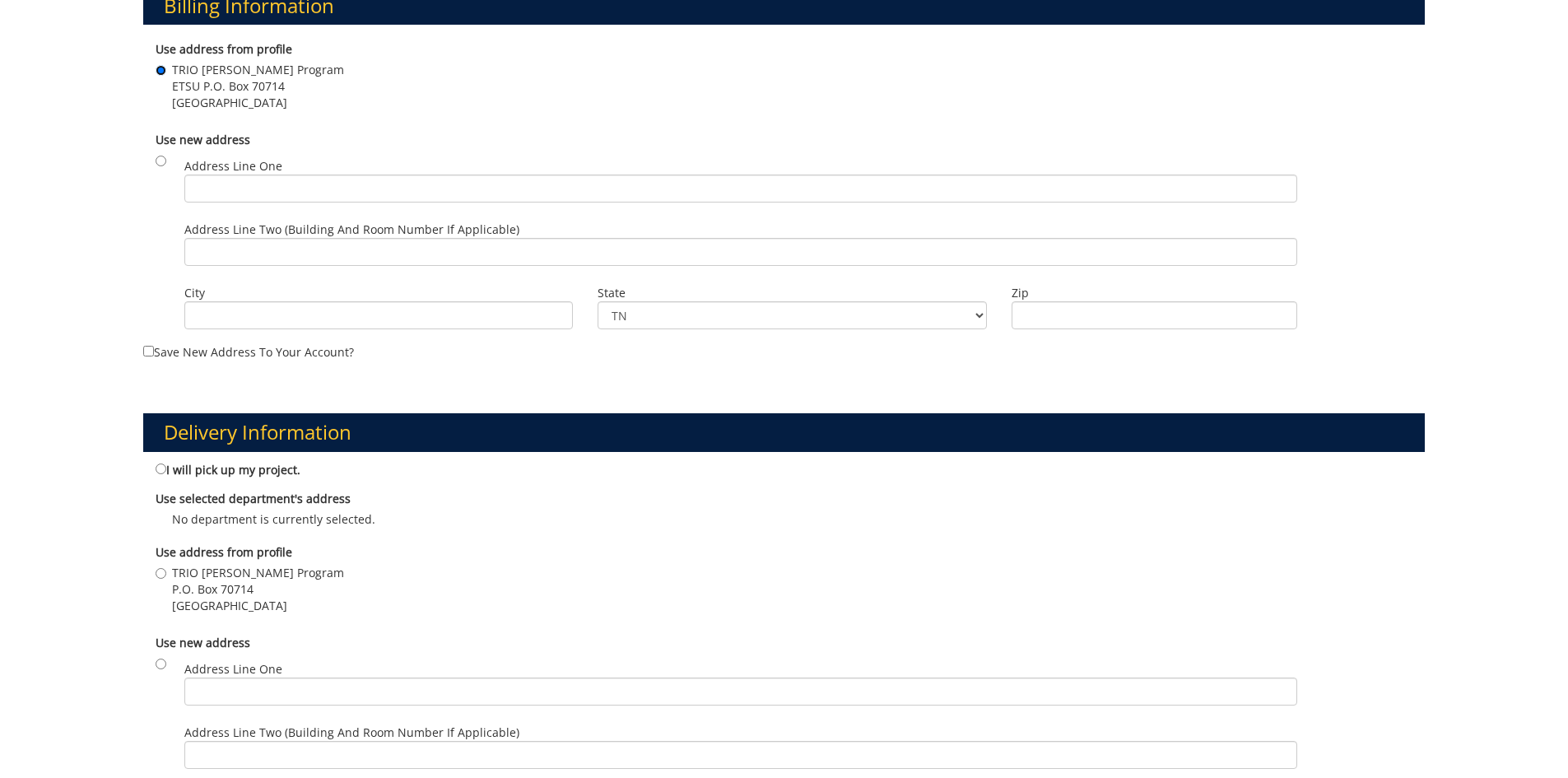
scroll to position [658, 0]
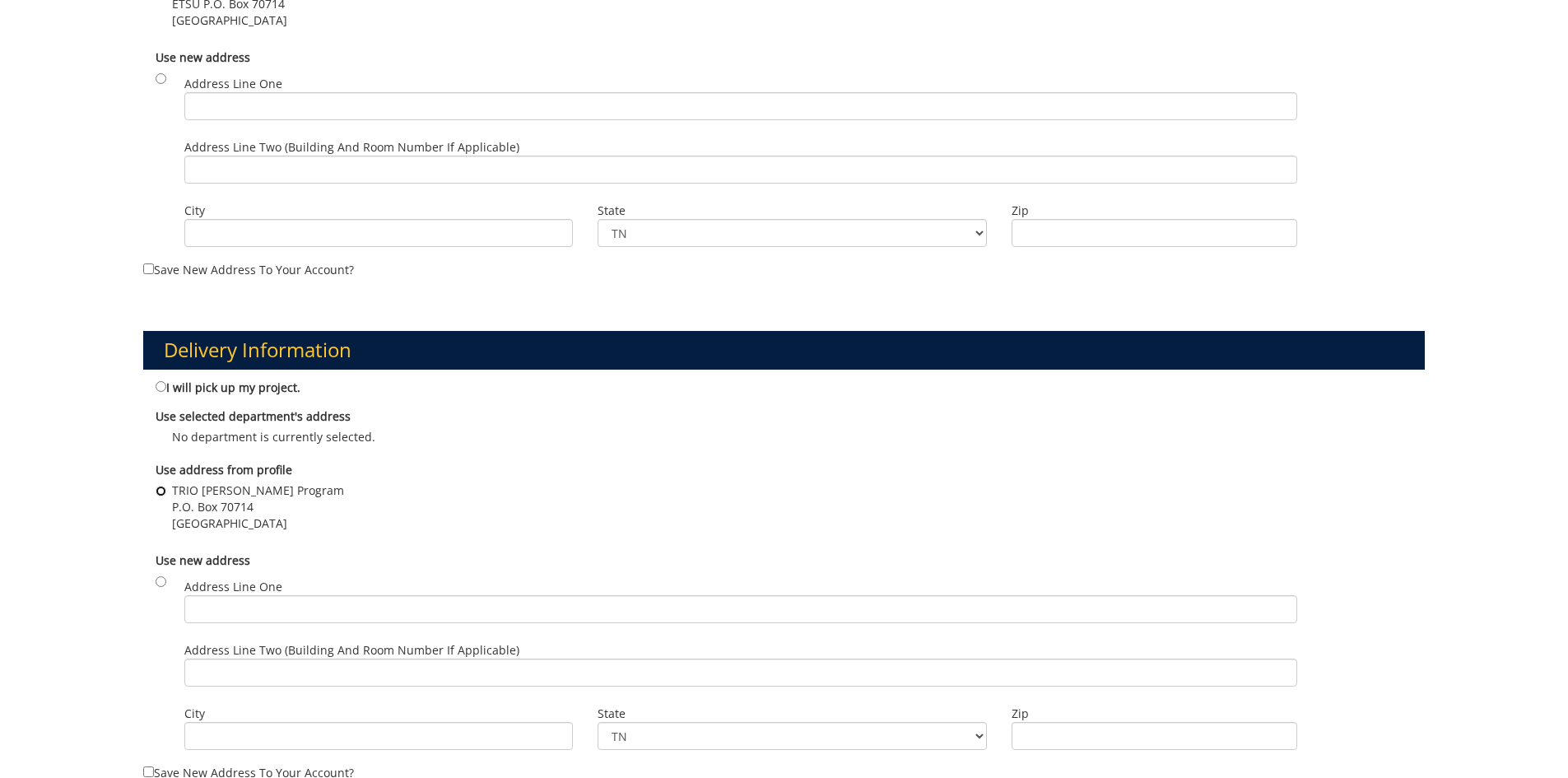
click at [159, 489] on input "TRIO [PERSON_NAME] Program P.O. [STREET_ADDRESS]" at bounding box center [160, 490] width 10 height 10
radio input "true"
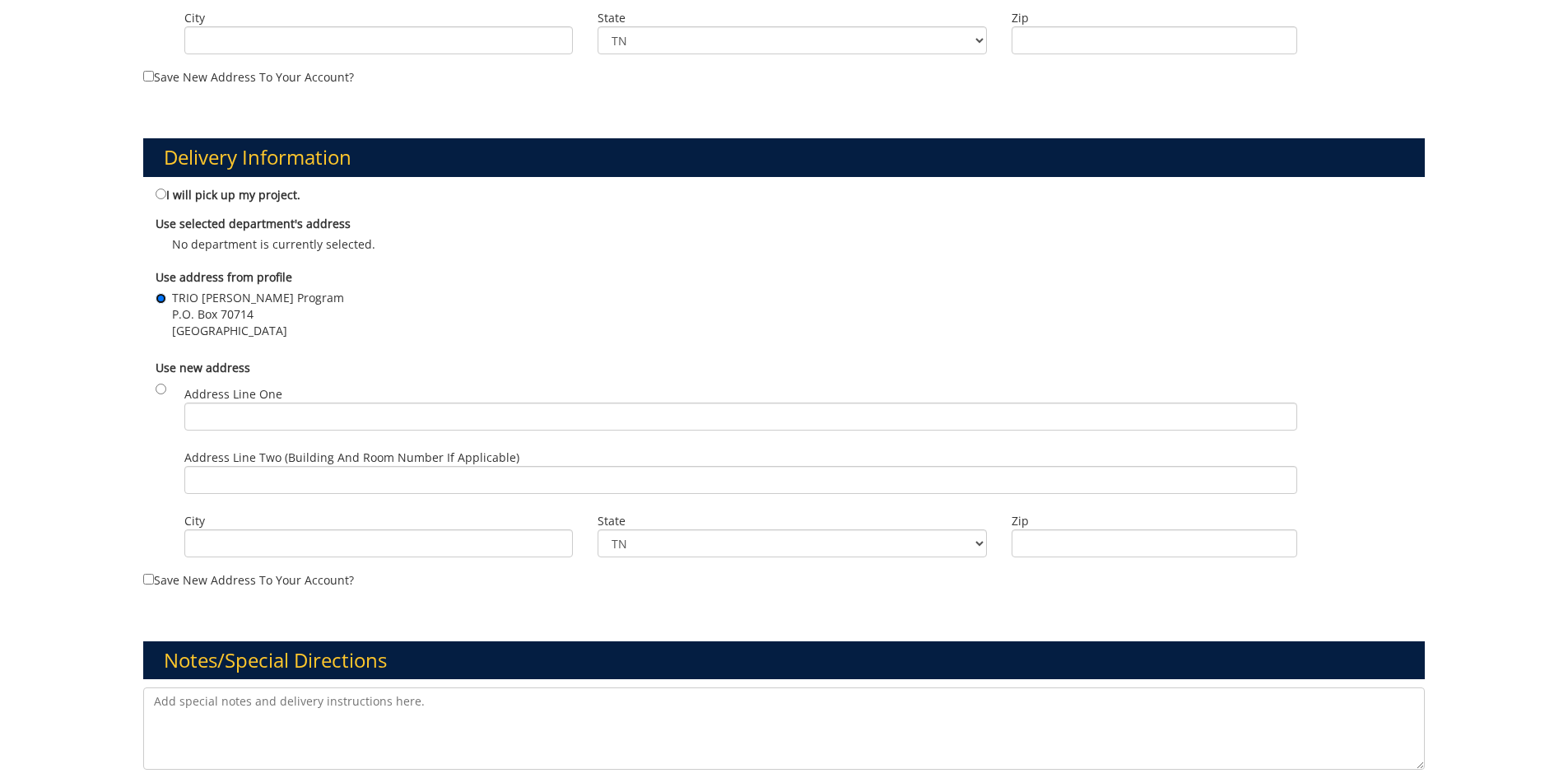
scroll to position [1098, 0]
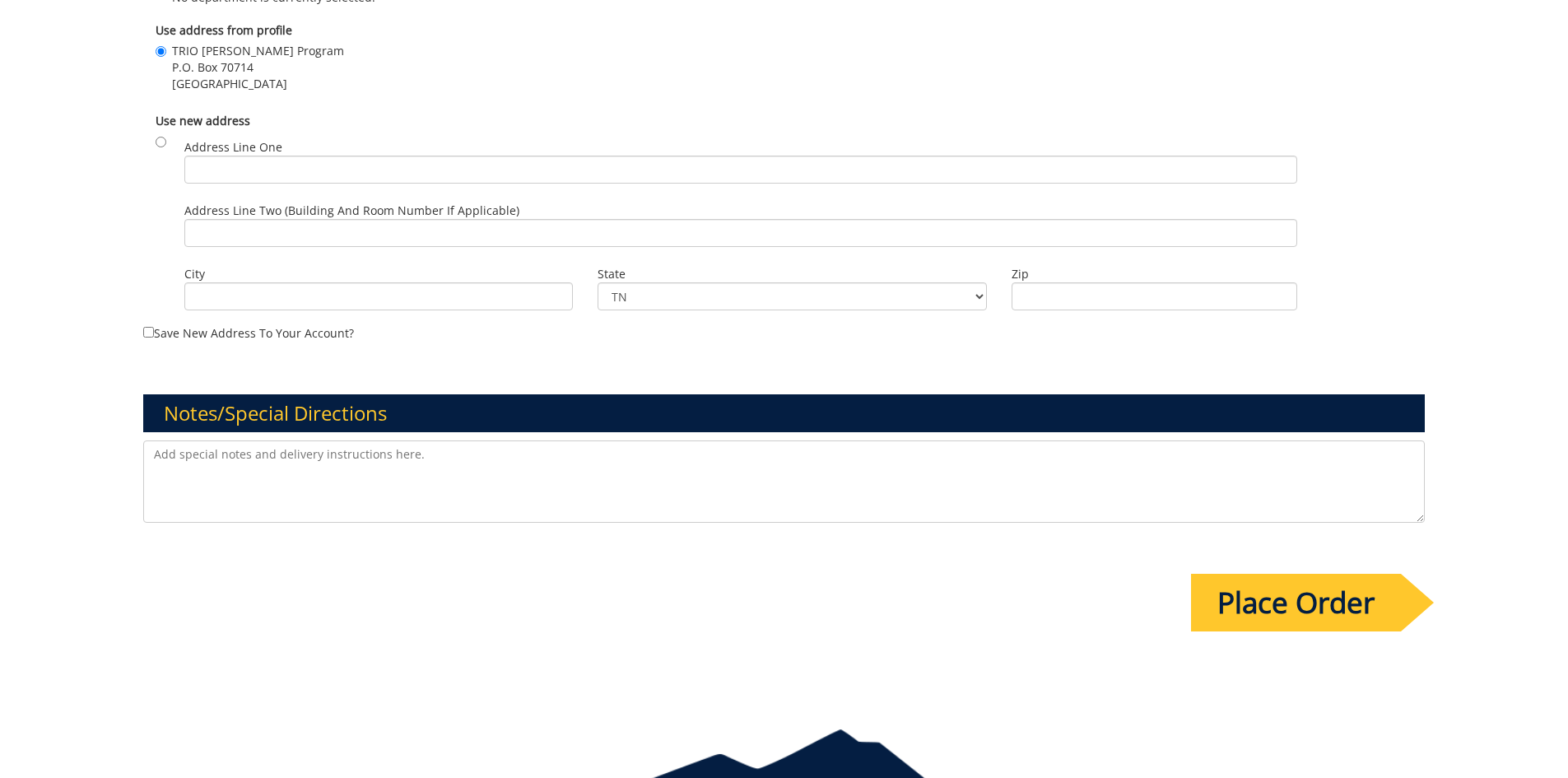
click at [270, 457] on textarea at bounding box center [784, 481] width 1282 height 82
type textarea "I"
click at [1259, 594] on input "Place Order" at bounding box center [1296, 602] width 210 height 58
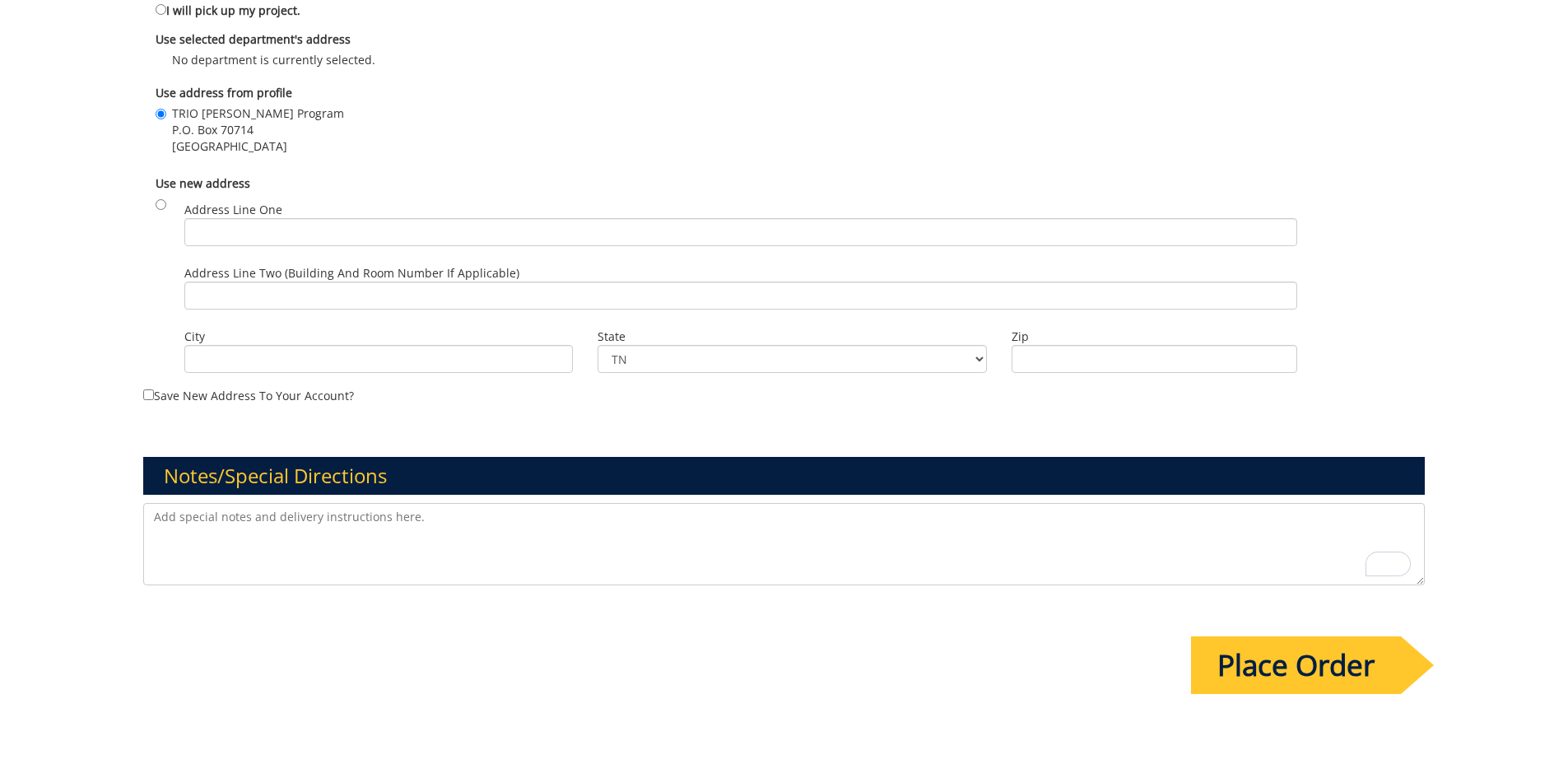
scroll to position [0, 0]
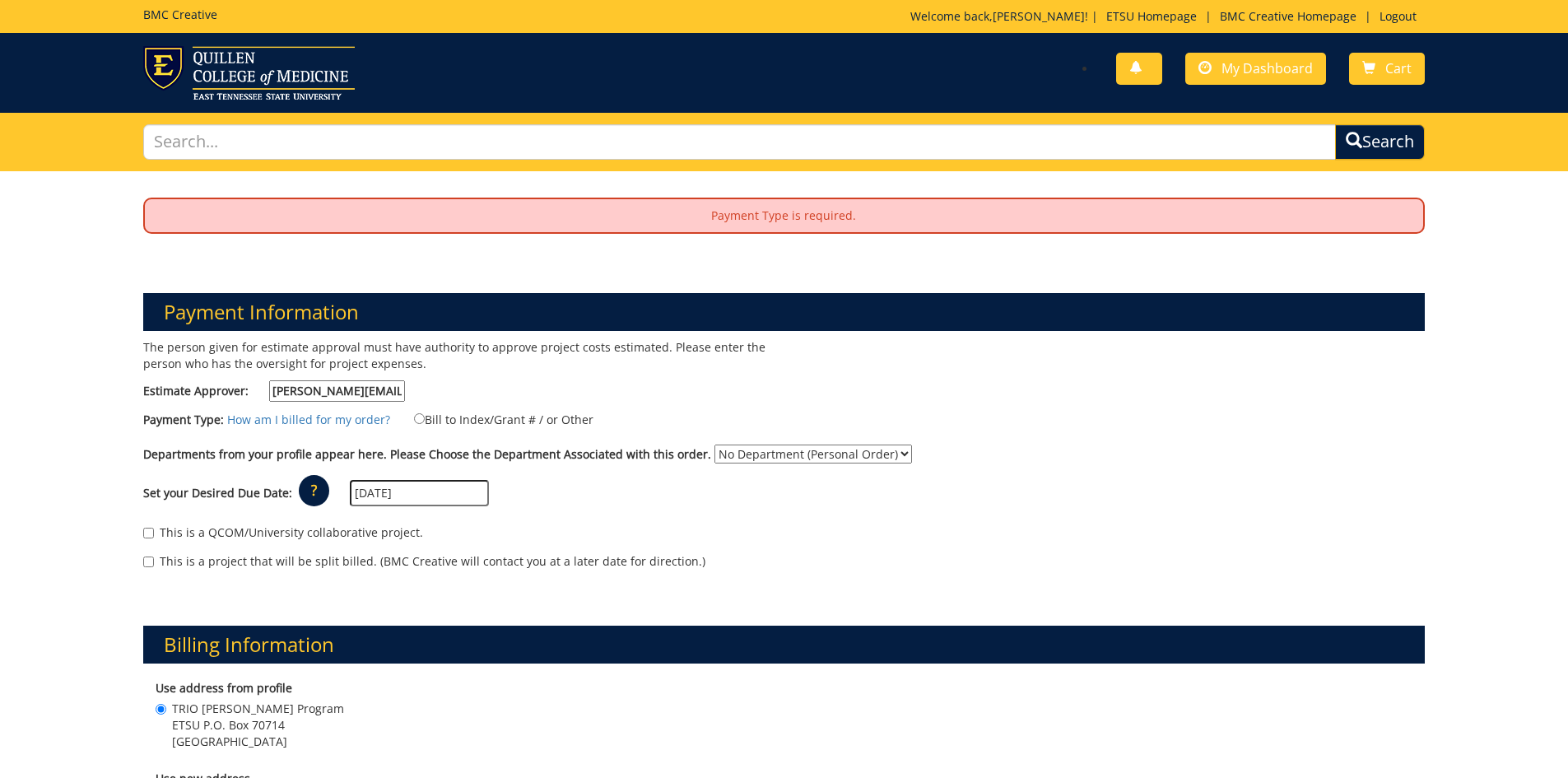
click at [430, 423] on label "Bill to Index/Grant # / or Other" at bounding box center [493, 419] width 200 height 18
click at [424, 423] on input "Bill to Index/Grant # / or Other" at bounding box center [419, 418] width 10 height 10
radio input "true"
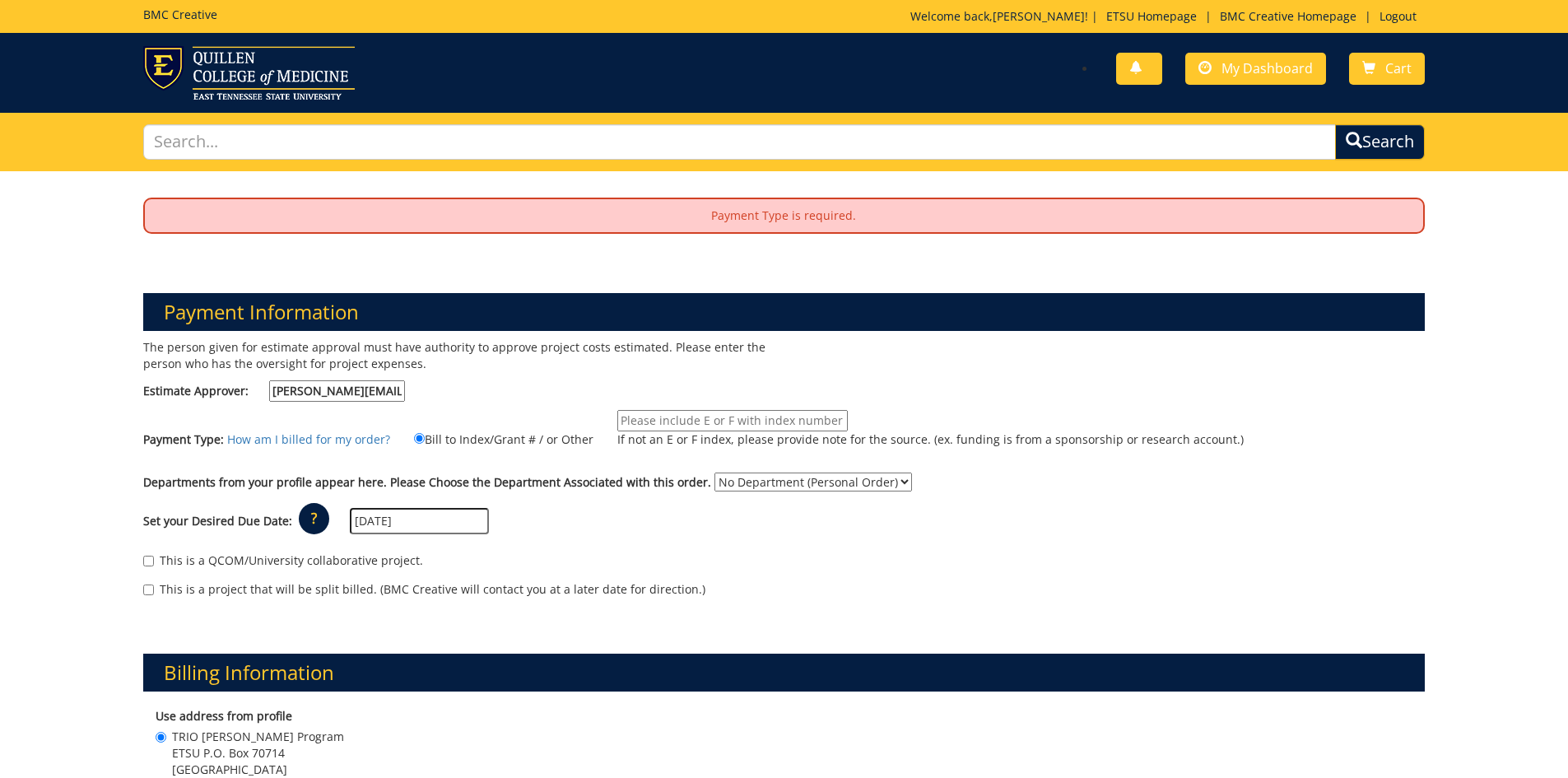
click at [690, 420] on input "If not an E or F index, please provide note for the source. (ex. funding is fro…" at bounding box center [733, 421] width 230 height 22
